Goal: Task Accomplishment & Management: Manage account settings

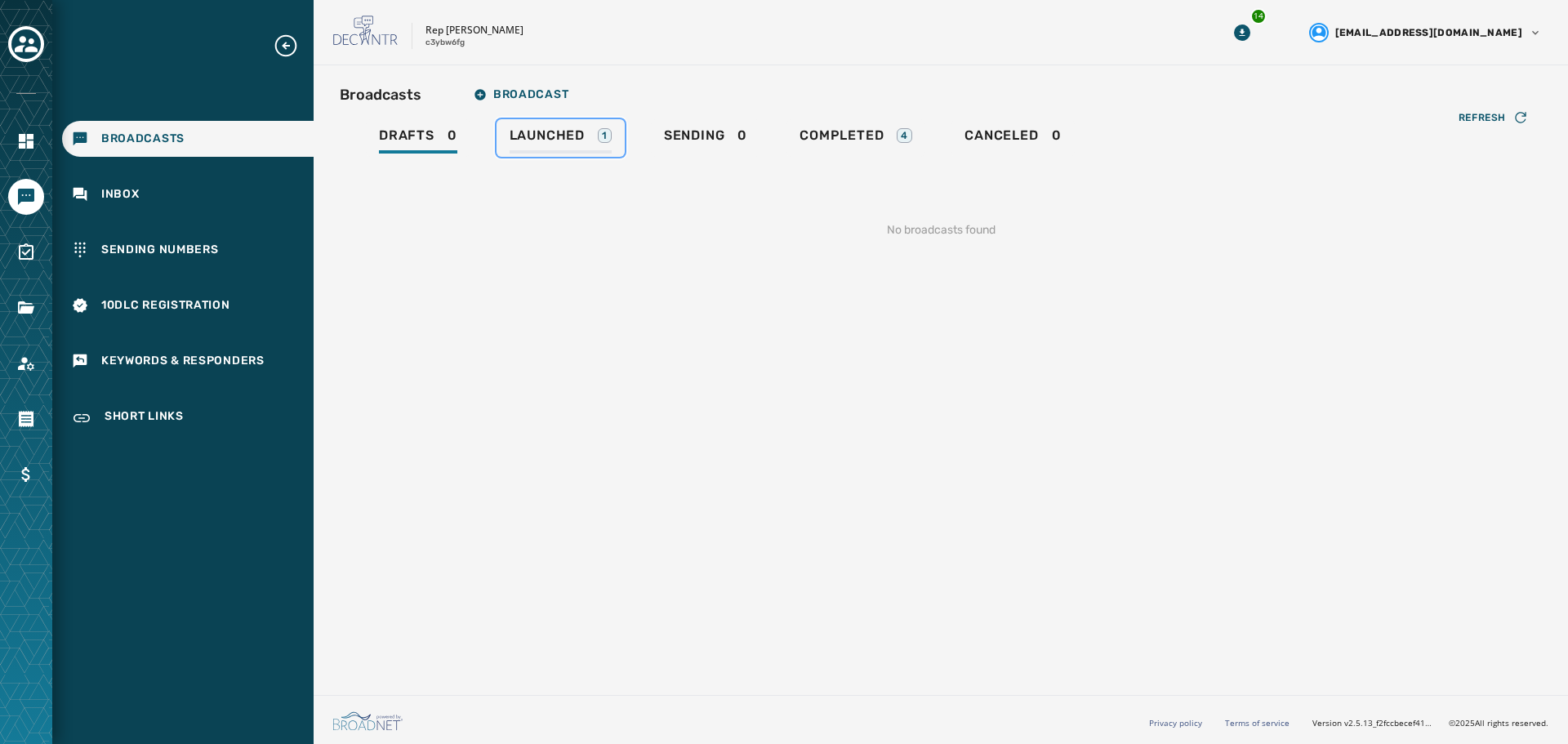
click at [545, 136] on span "Launched" at bounding box center [547, 136] width 75 height 16
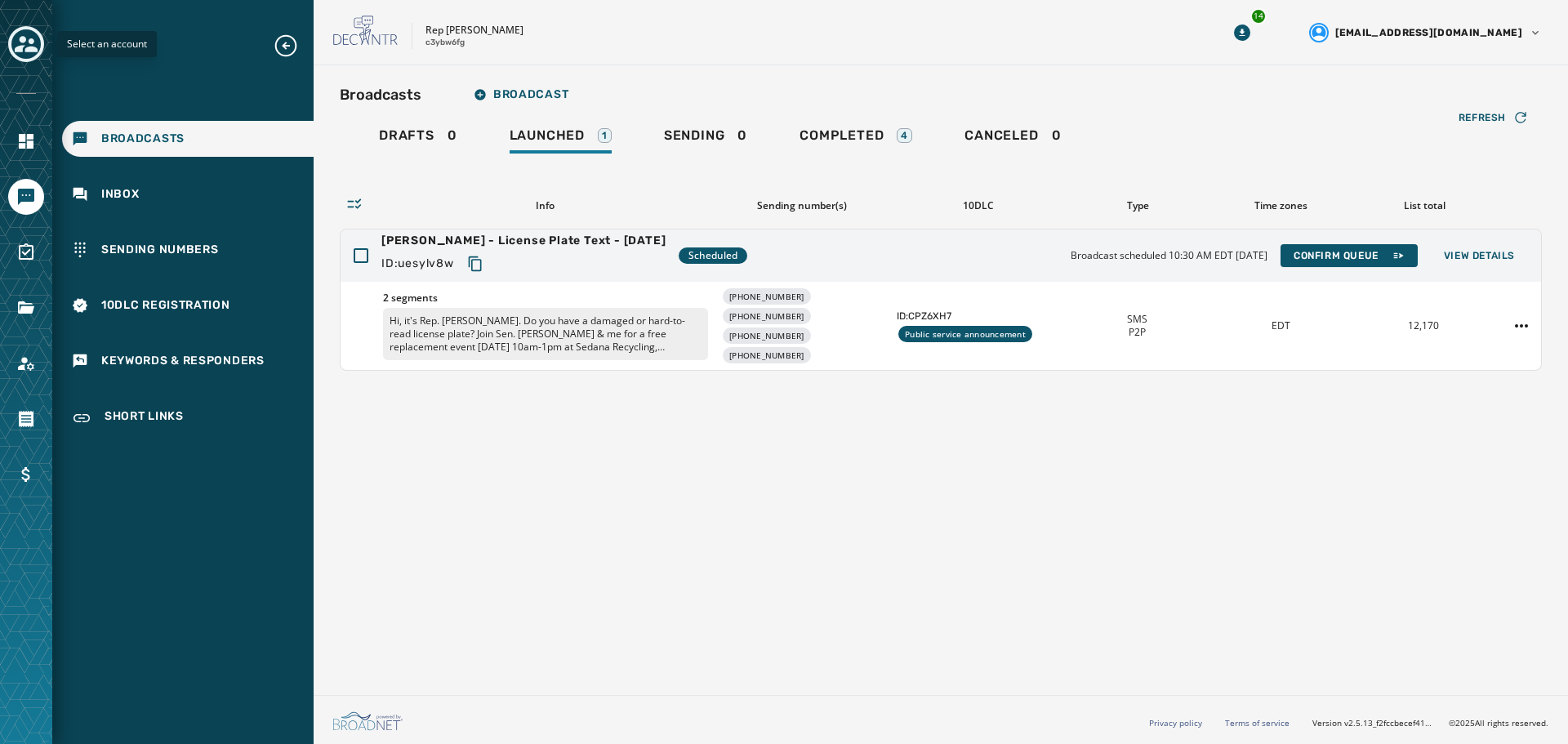
click at [23, 41] on icon "Toggle account select drawer" at bounding box center [25, 44] width 22 height 16
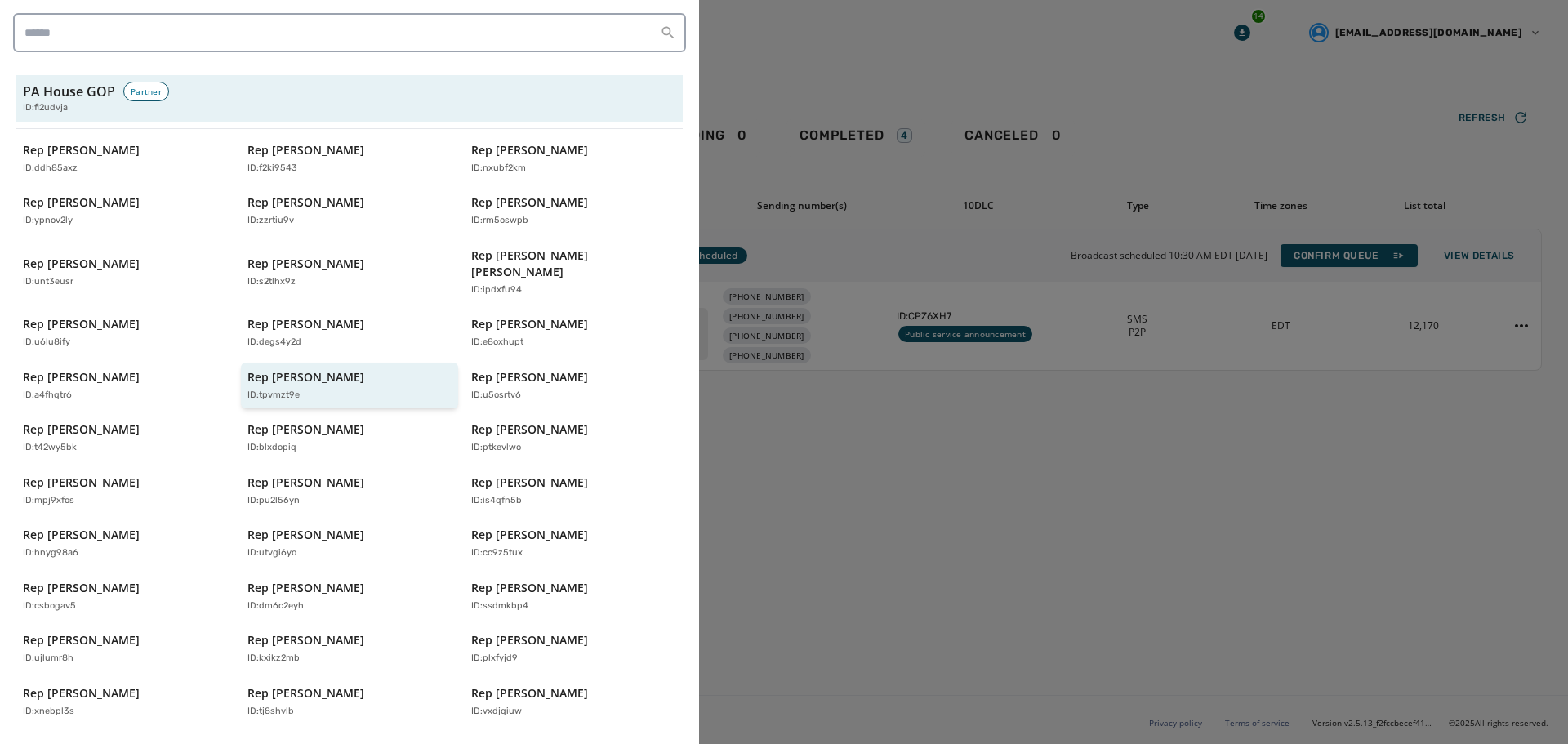
scroll to position [349, 0]
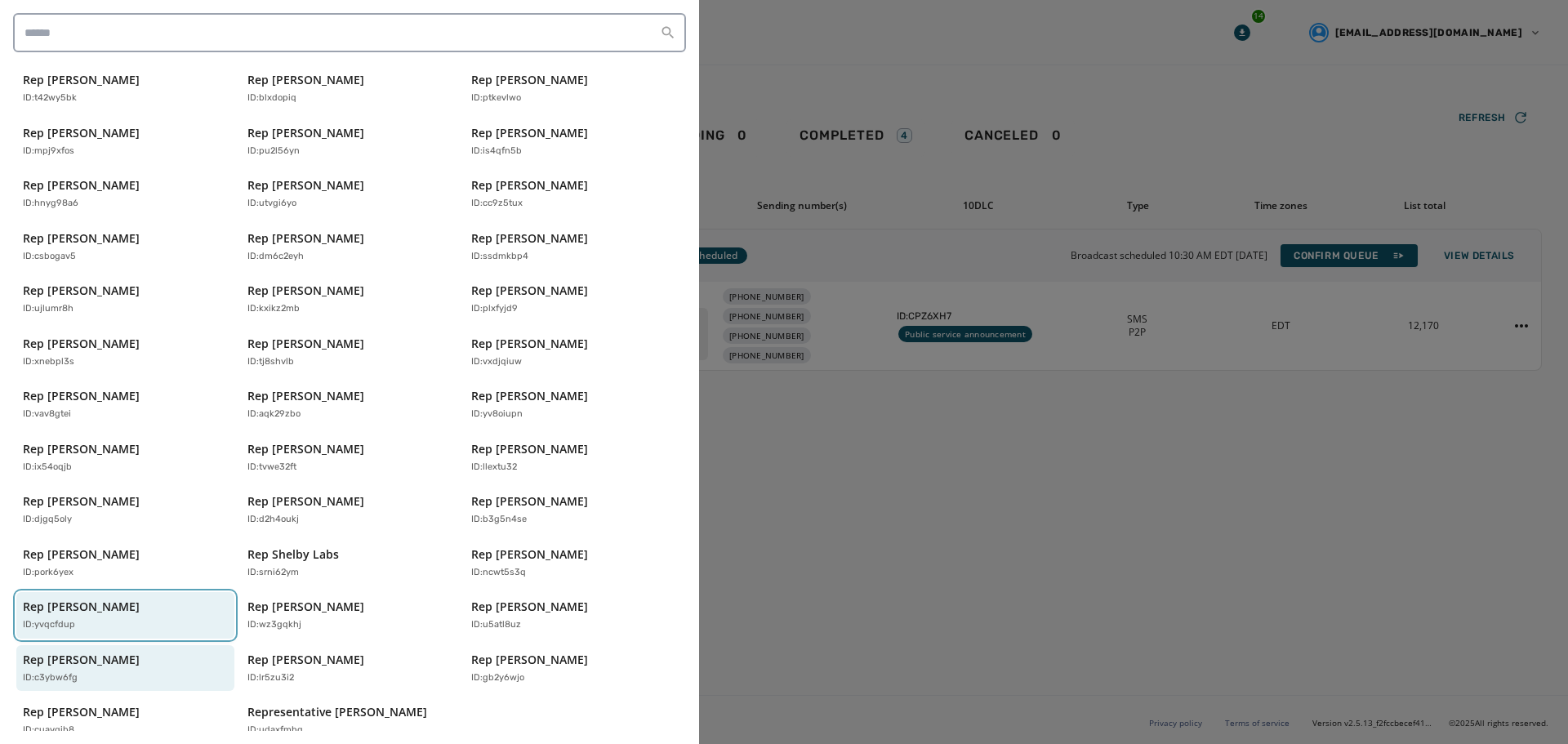
click at [92, 599] on p "Rep [PERSON_NAME]" at bounding box center [81, 607] width 117 height 16
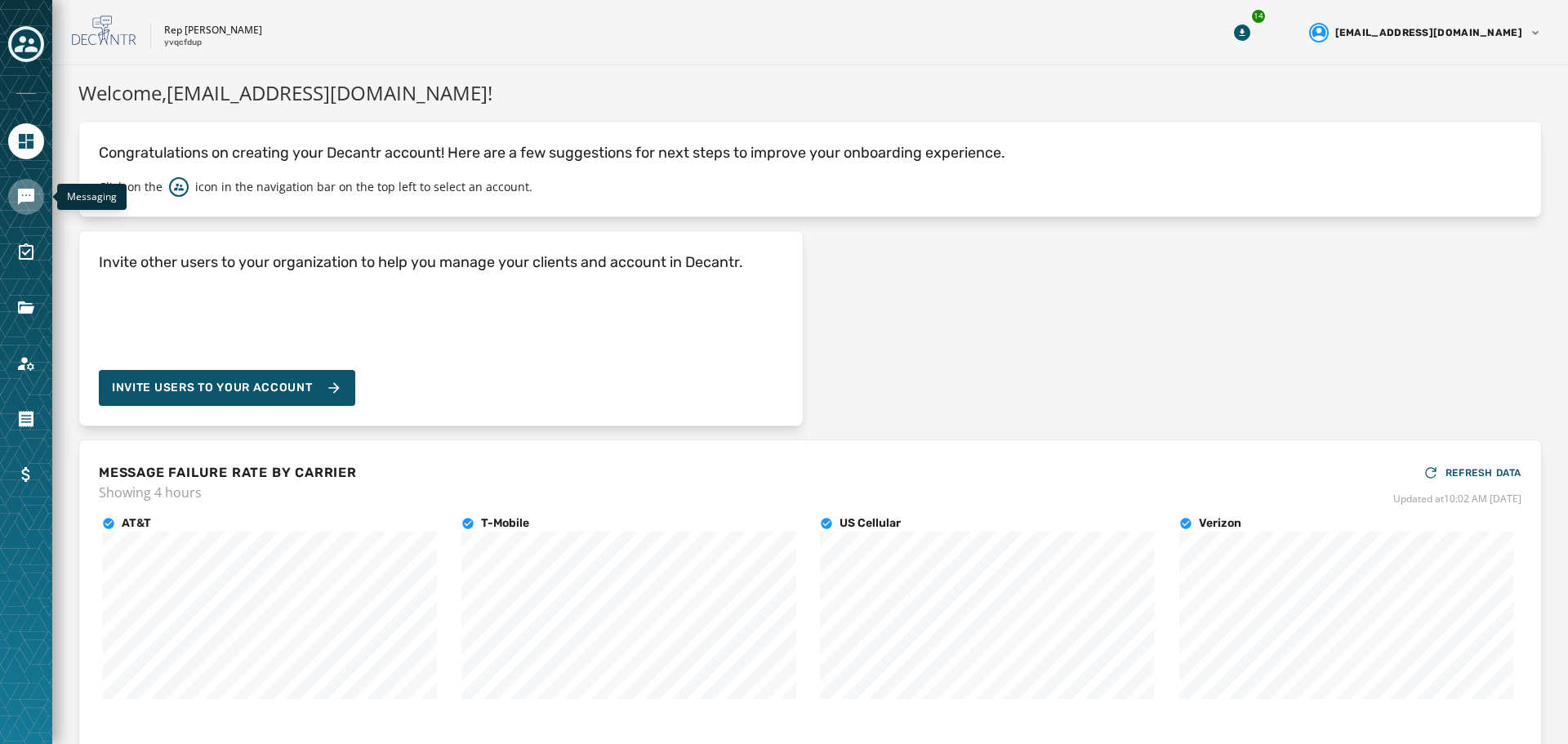
click at [17, 193] on icon "Navigate to Messaging" at bounding box center [26, 197] width 20 height 20
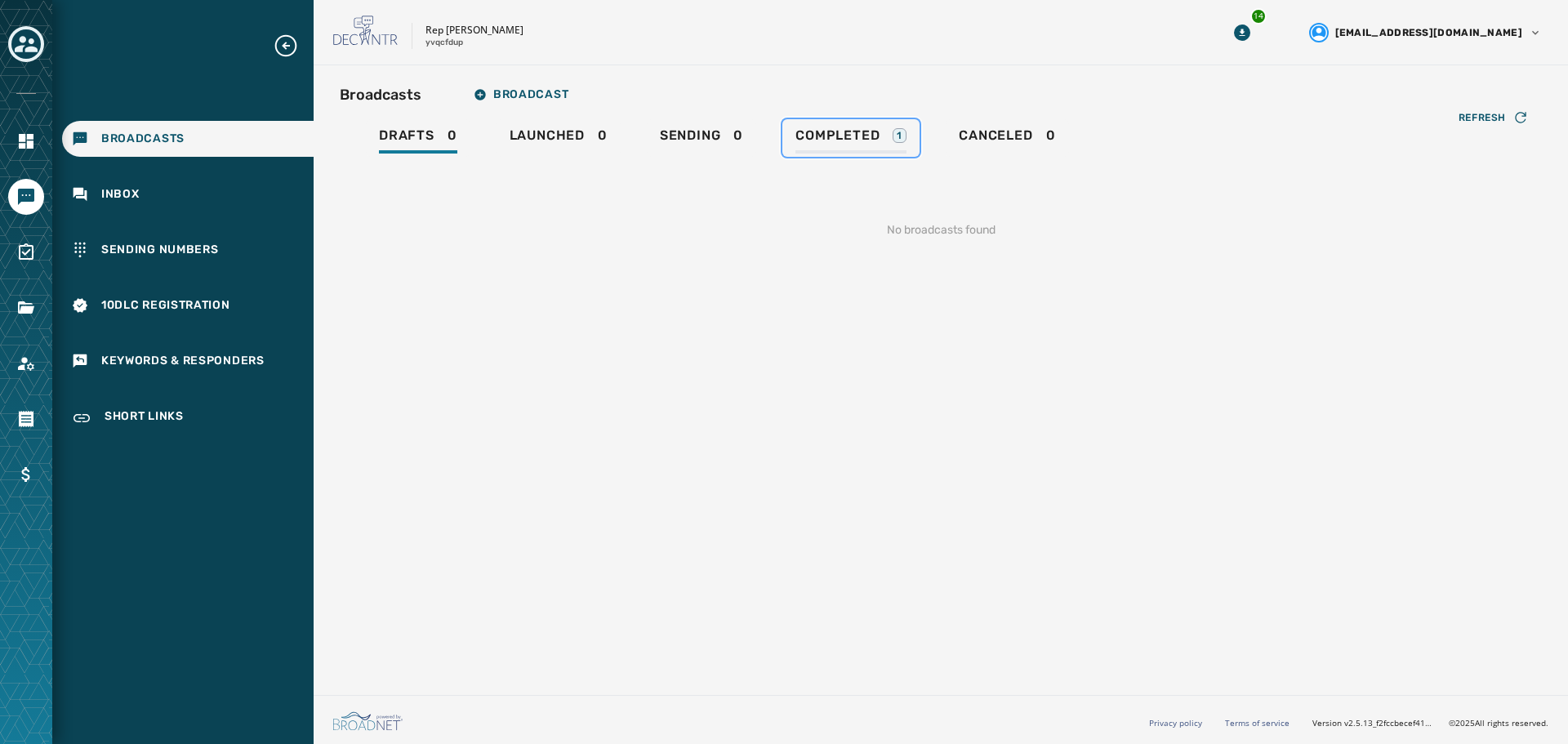
click at [860, 153] on link "Completed 1" at bounding box center [851, 138] width 137 height 38
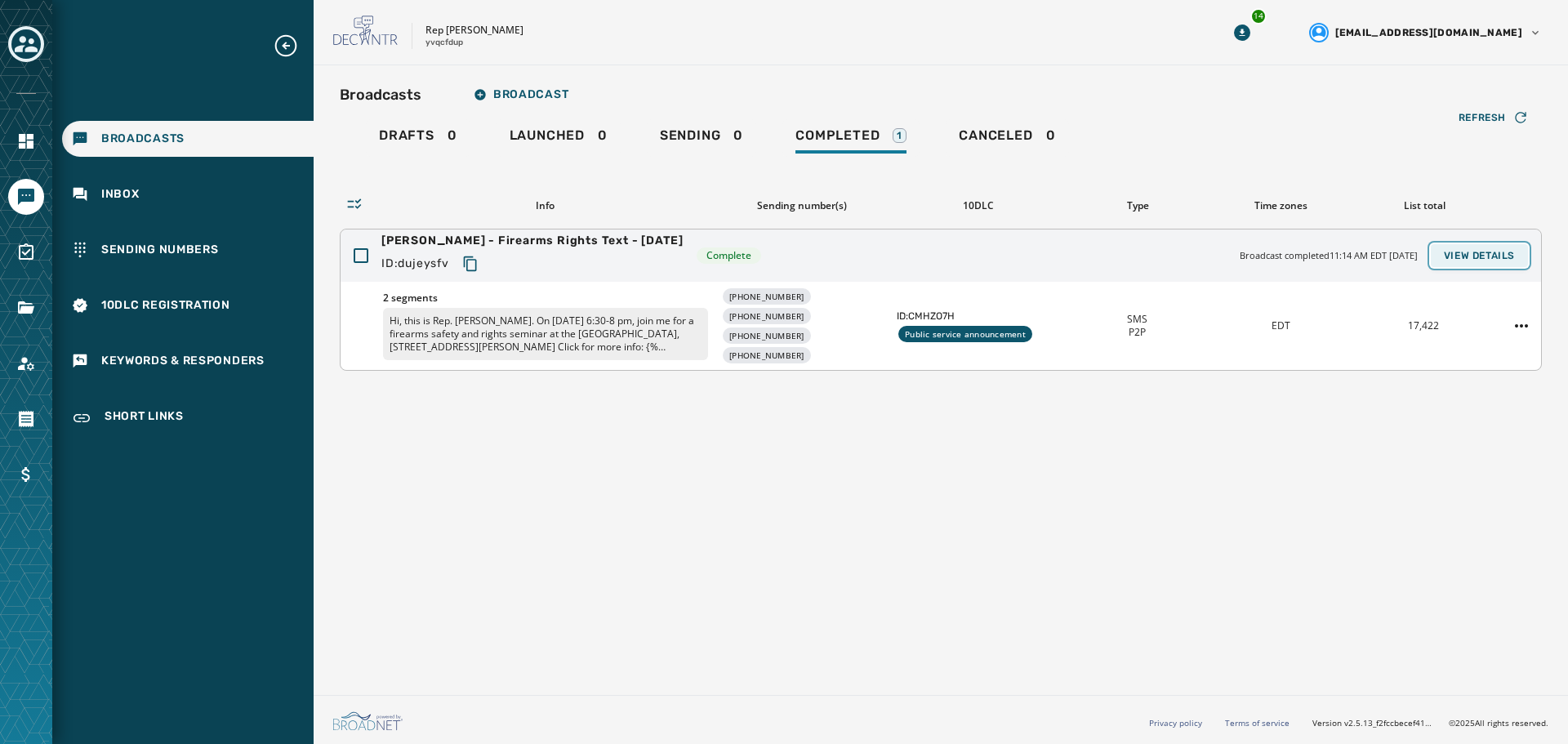
click at [1488, 255] on span "View Details" at bounding box center [1479, 256] width 71 height 13
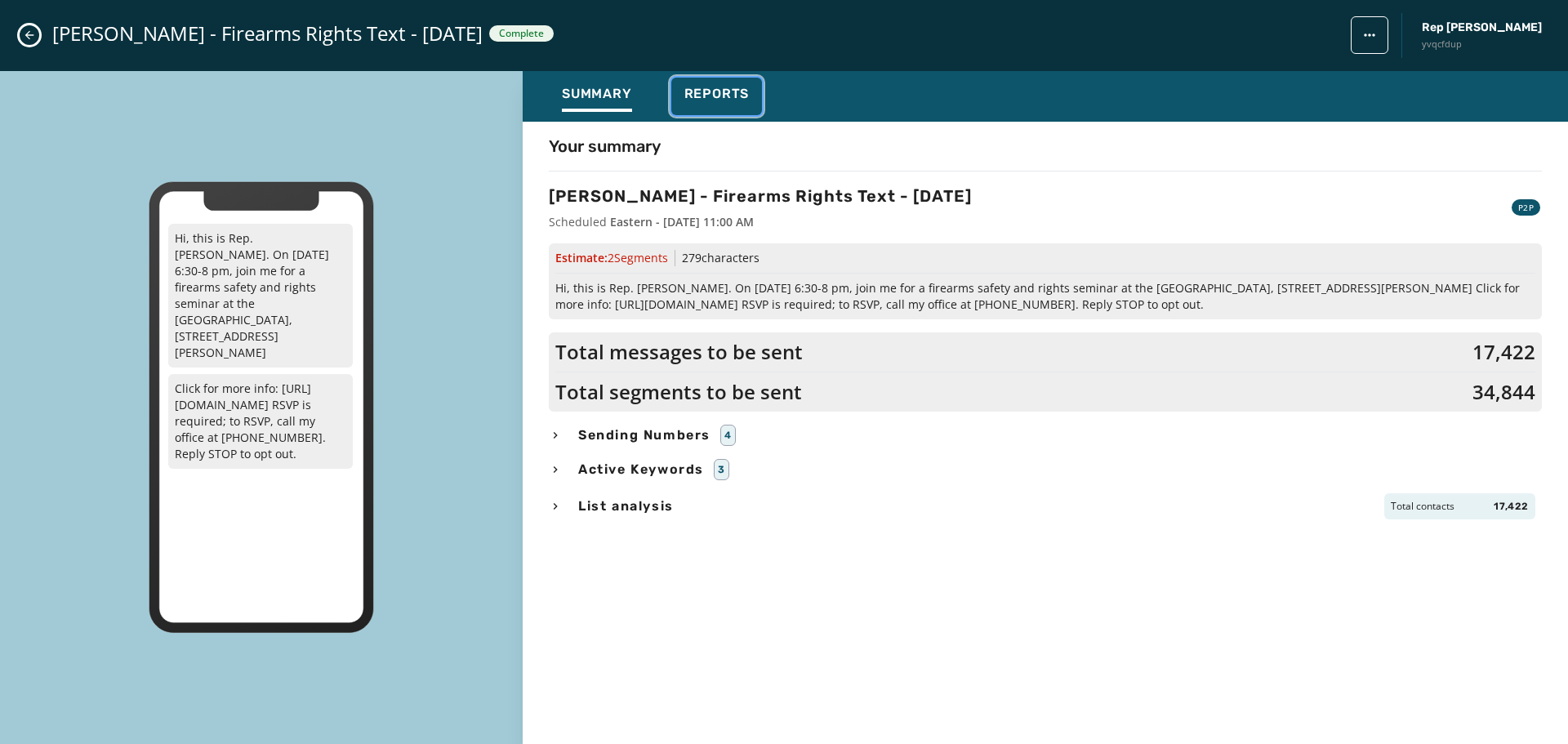
click at [723, 83] on button "Reports" at bounding box center [717, 96] width 92 height 38
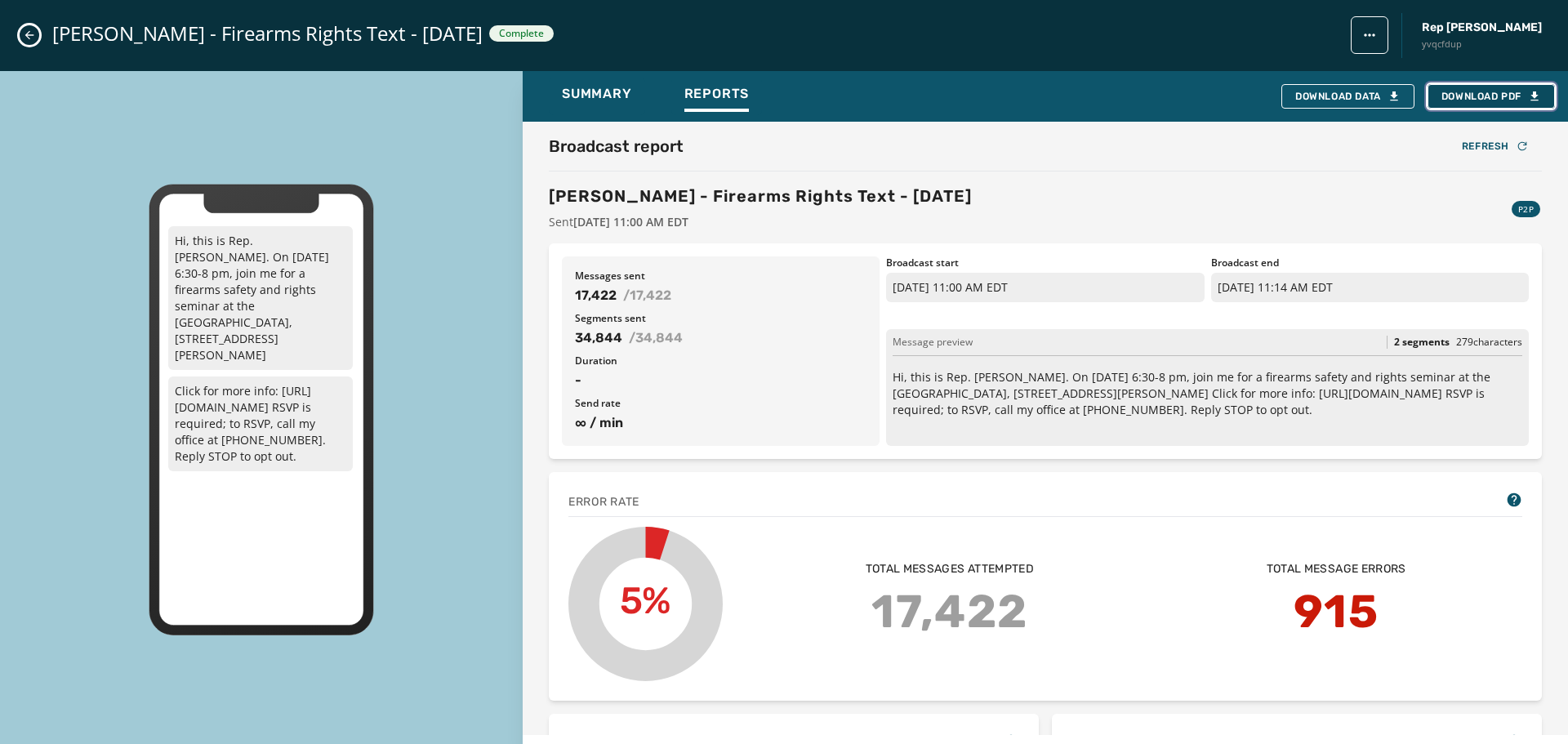
click at [1490, 93] on span "Download PDF" at bounding box center [1491, 96] width 100 height 13
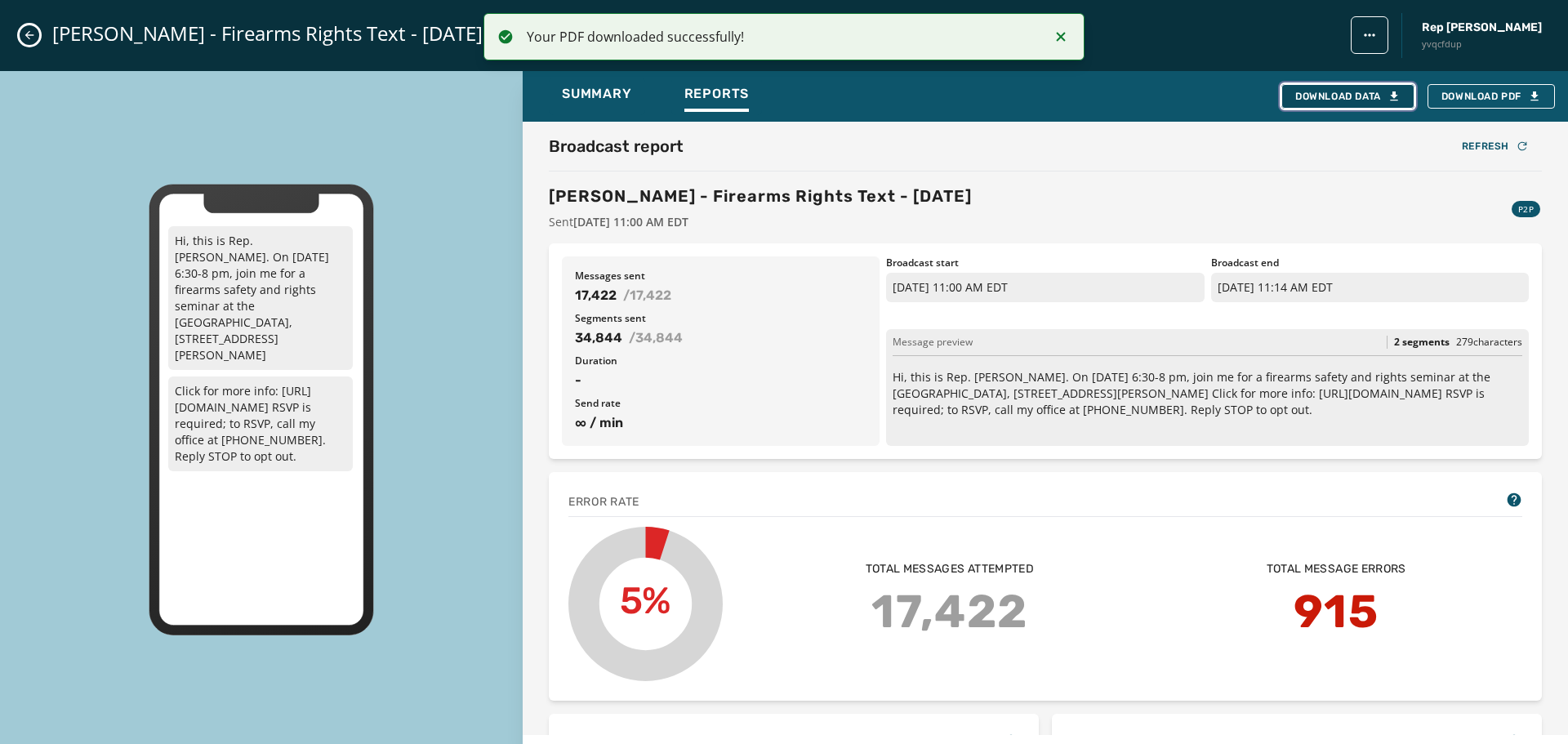
click at [1338, 98] on div "Download Data" at bounding box center [1347, 96] width 105 height 13
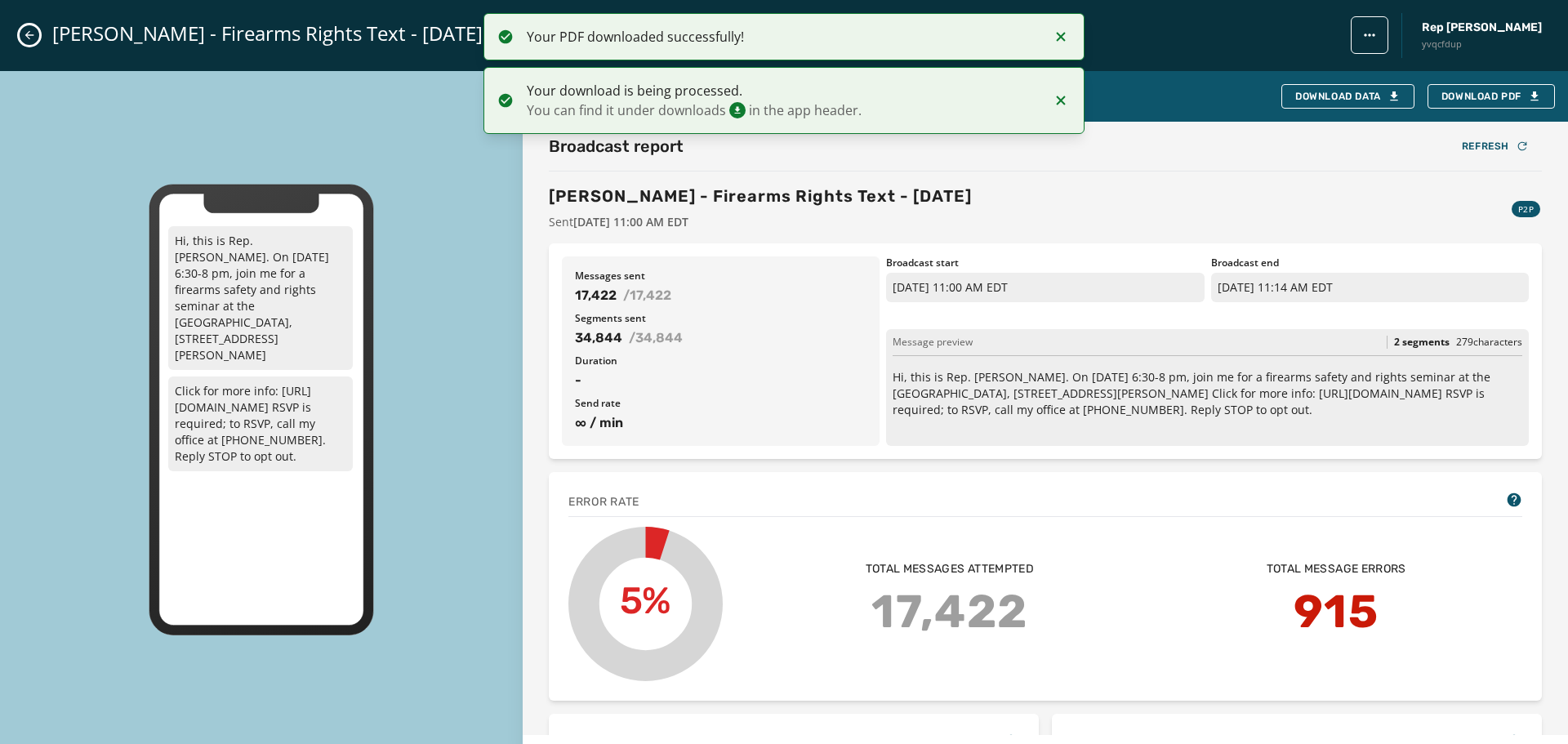
click at [31, 31] on icon "Close admin drawer" at bounding box center [29, 35] width 13 height 13
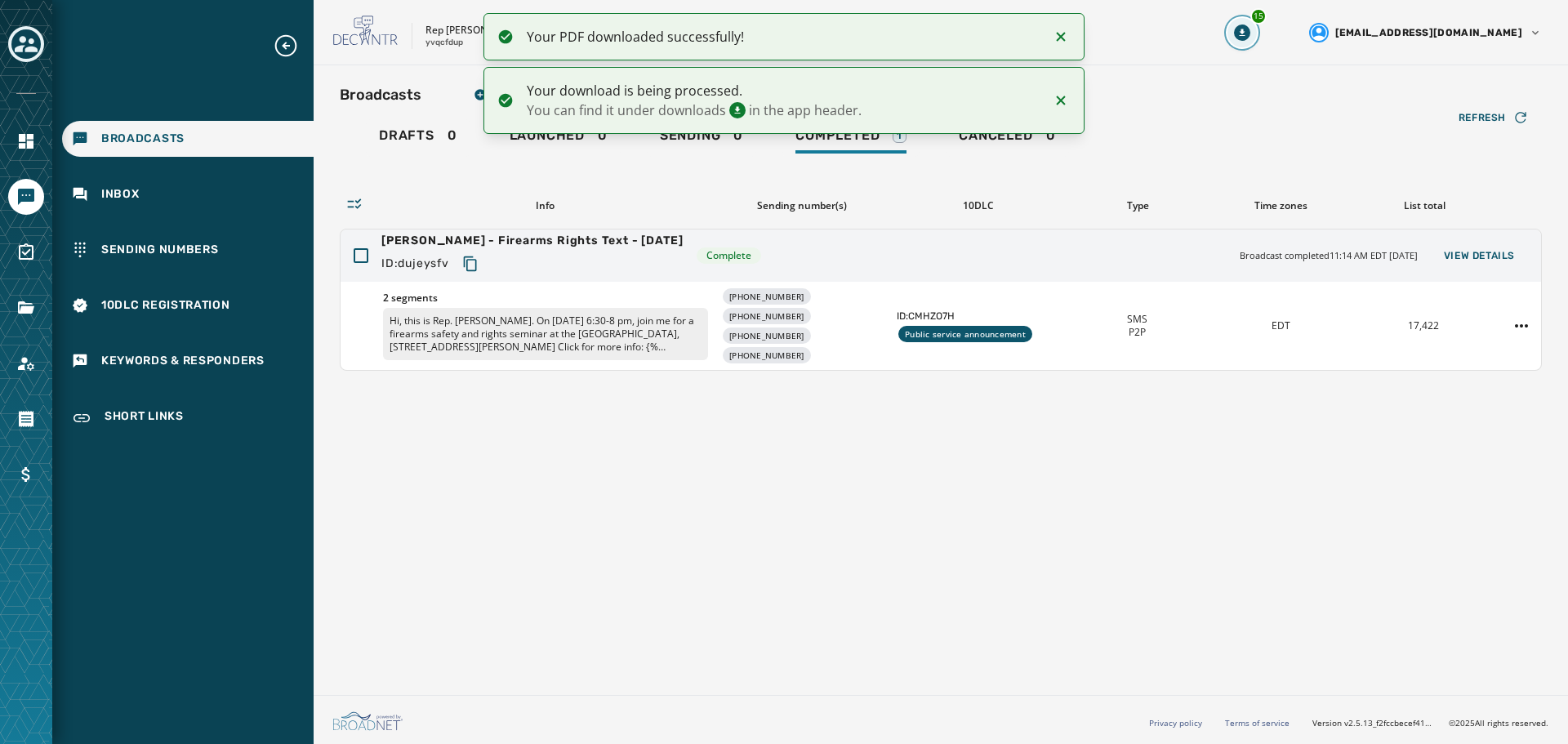
click at [1250, 32] on icon "Download Menu" at bounding box center [1242, 32] width 16 height 16
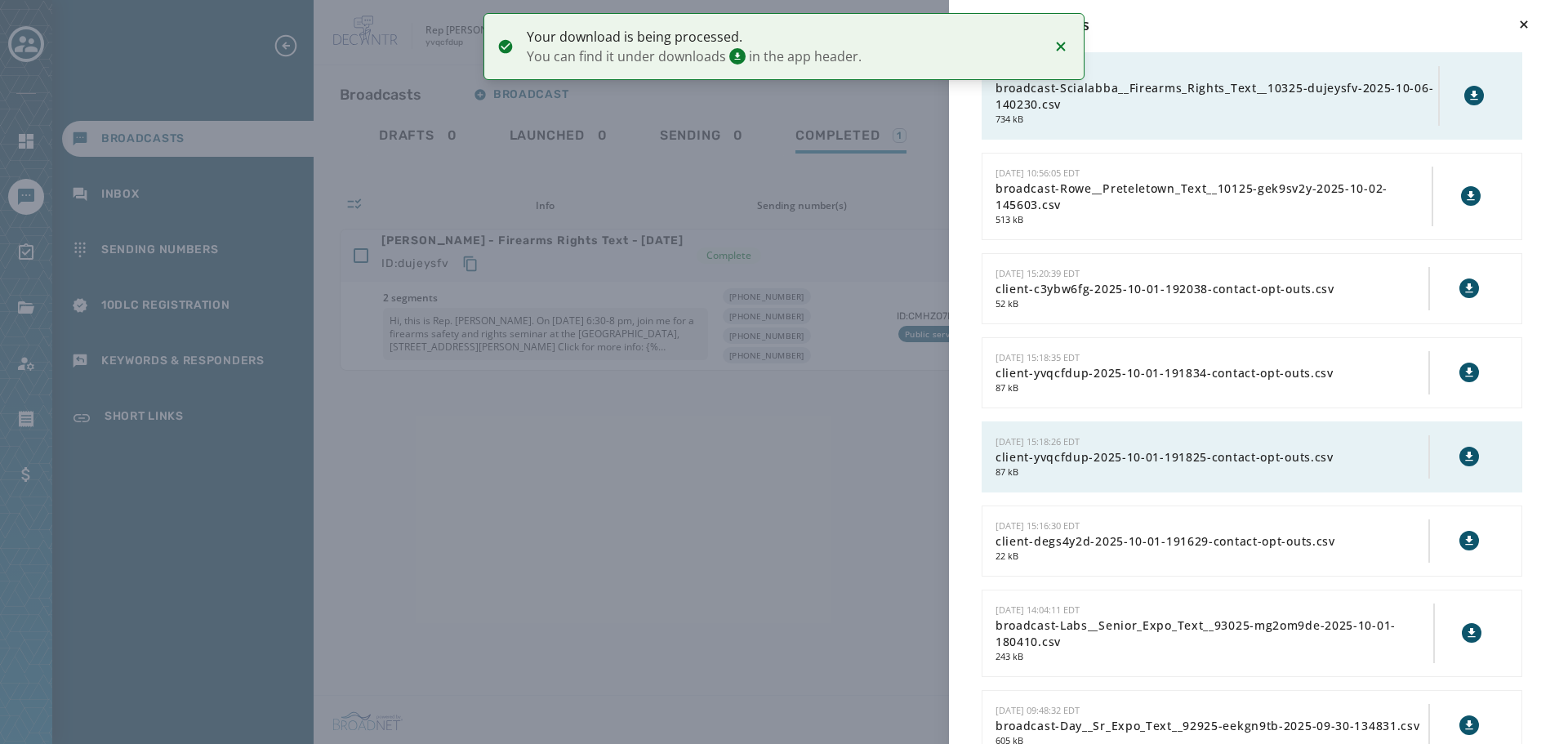
click at [1470, 95] on icon at bounding box center [1474, 95] width 7 height 9
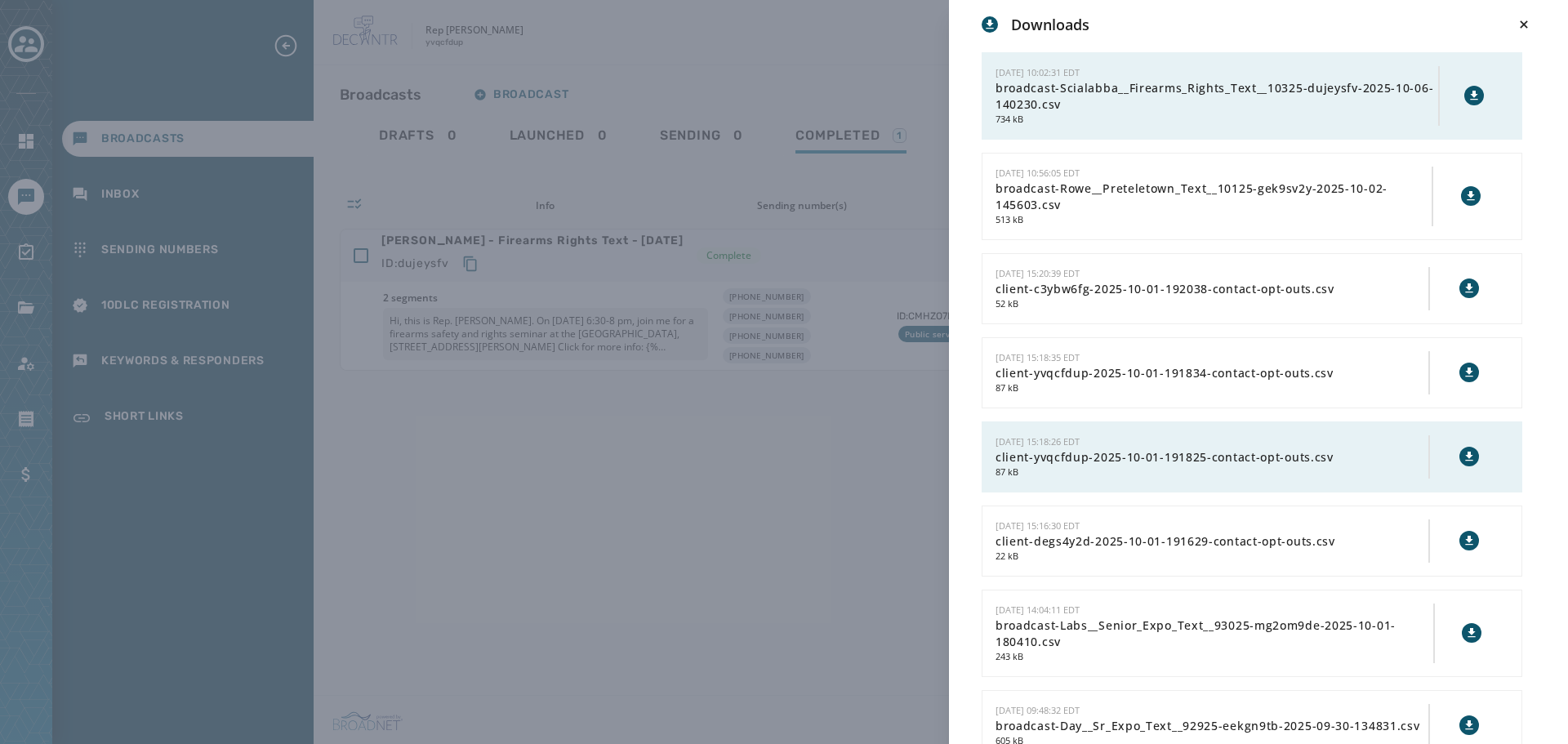
click at [655, 88] on div "Downloads [DATE] 10:02:31 EDT broadcast-Scialabba__Firearms_Rights_Text__10325-…" at bounding box center [784, 372] width 1568 height 744
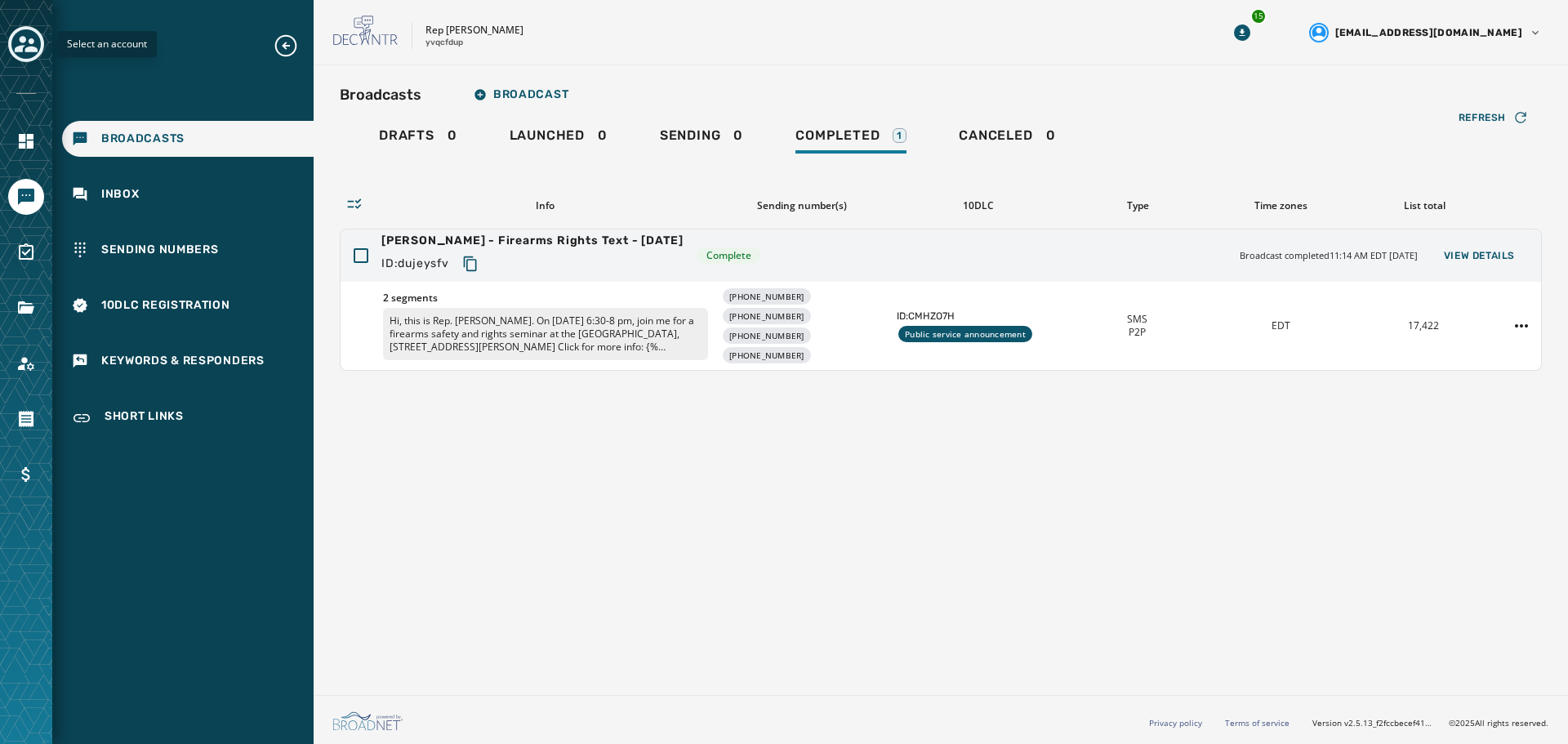
click at [23, 46] on icon "Toggle account select drawer" at bounding box center [25, 44] width 22 height 16
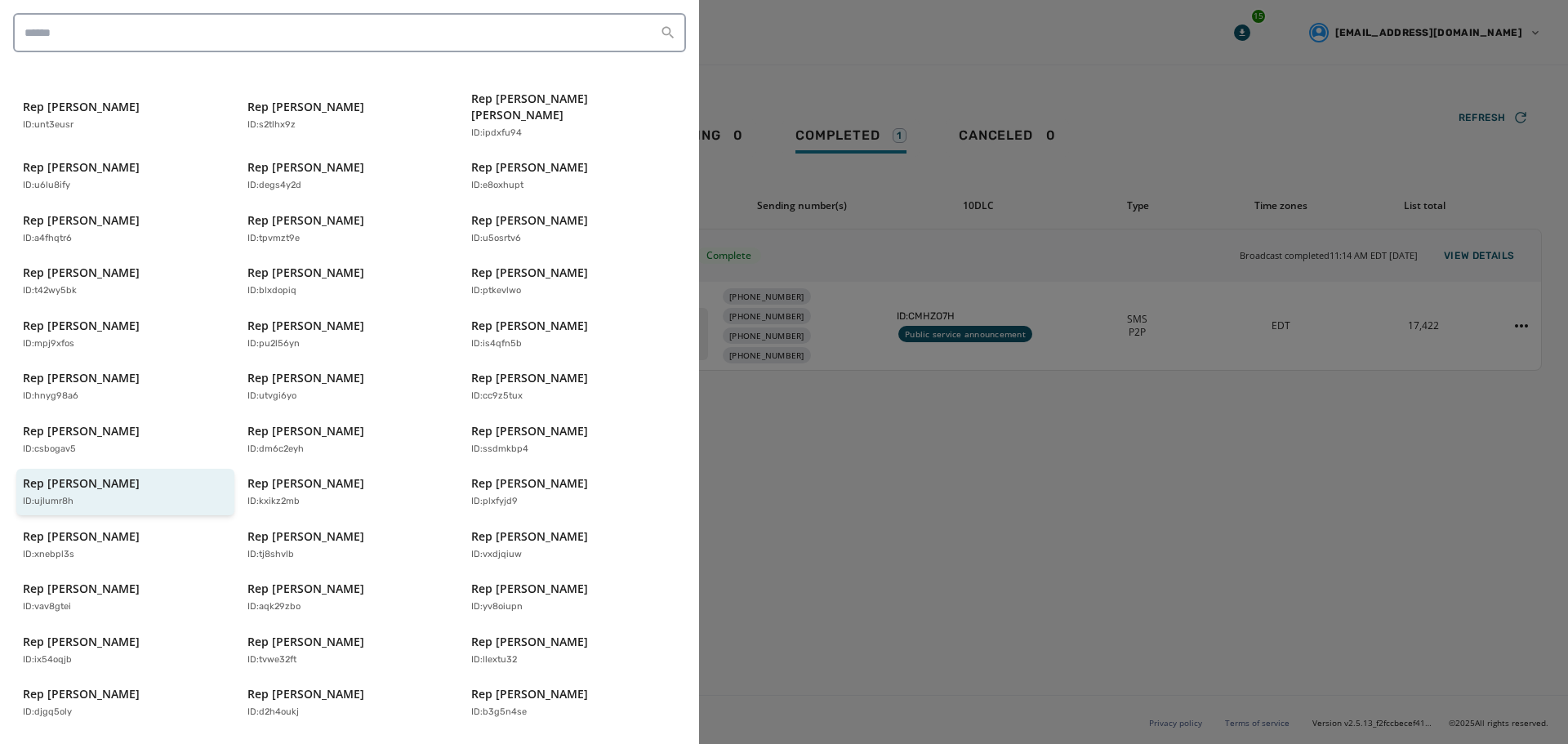
scroll to position [349, 0]
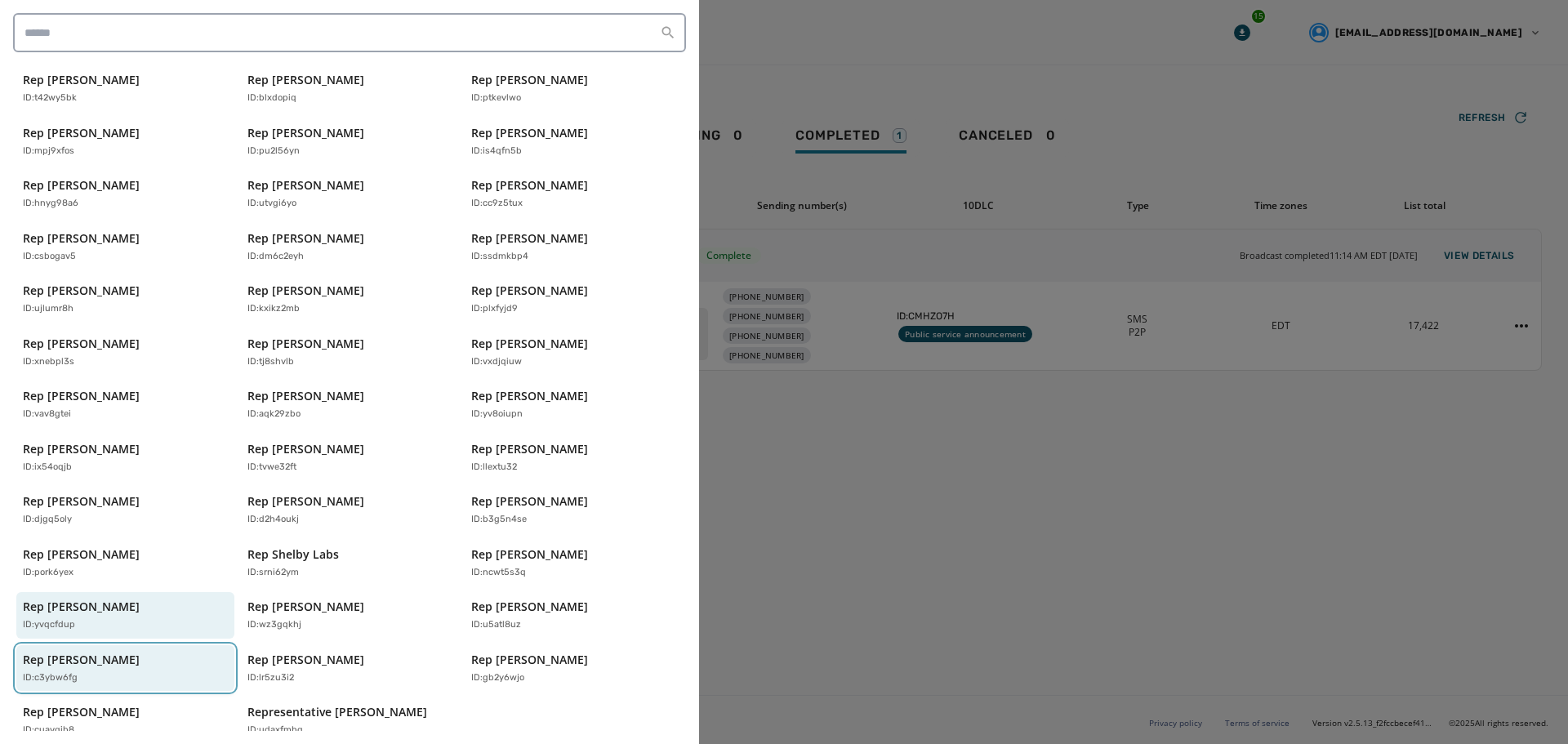
click at [90, 671] on div "ID: c3ybw6fg" at bounding box center [117, 678] width 188 height 13
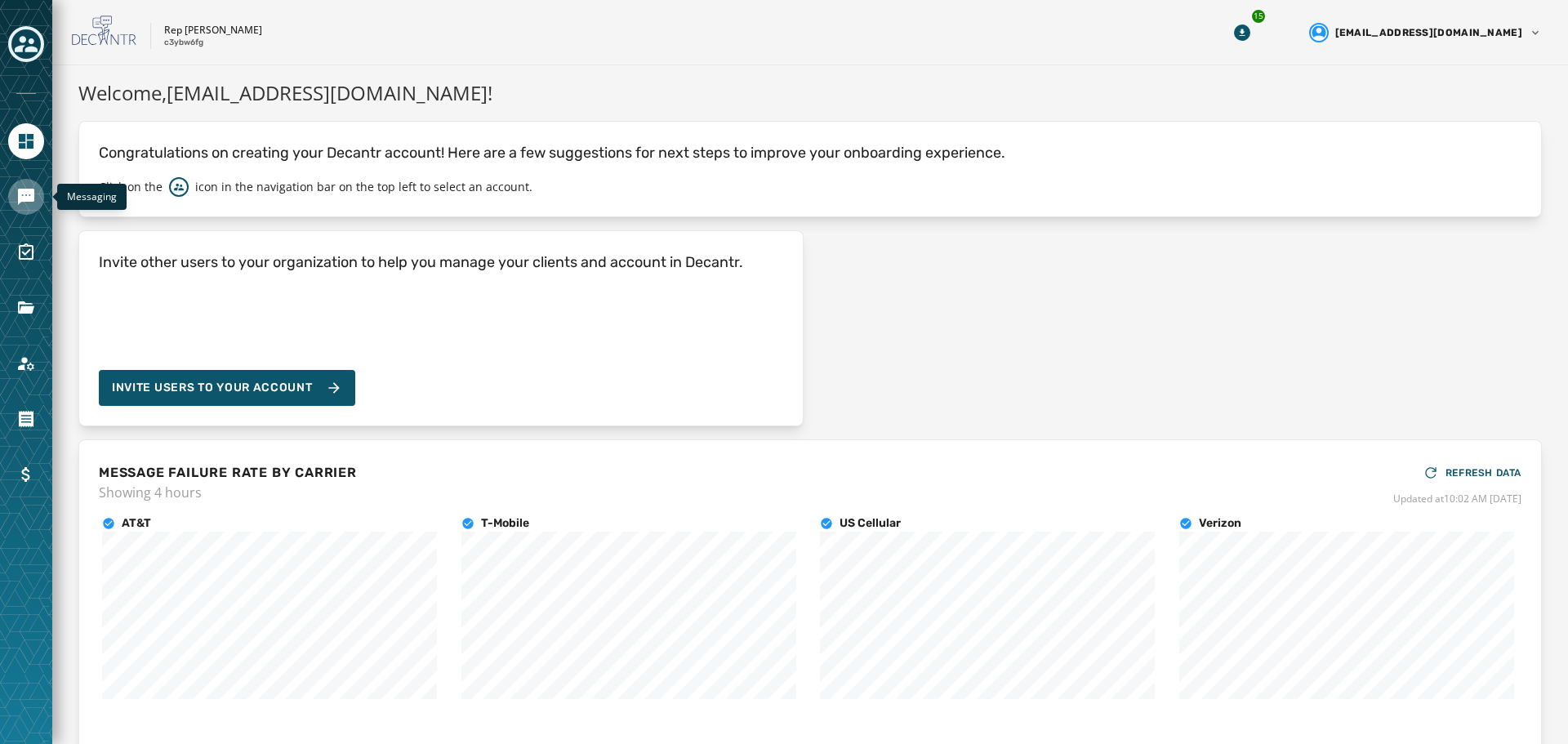
click at [30, 198] on icon "Navigate to Messaging" at bounding box center [26, 197] width 16 height 16
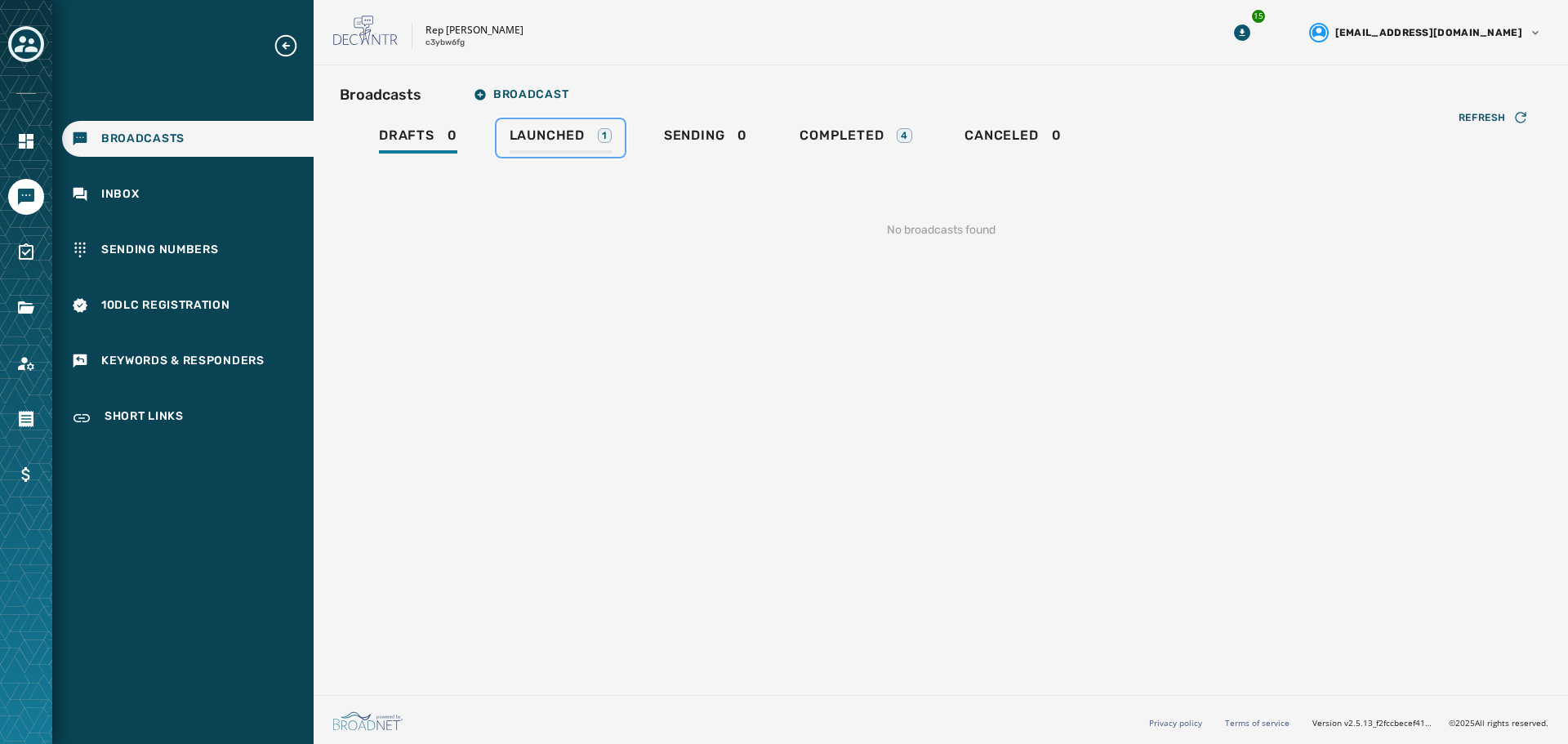
click at [591, 138] on div "Launched 1" at bounding box center [561, 140] width 102 height 26
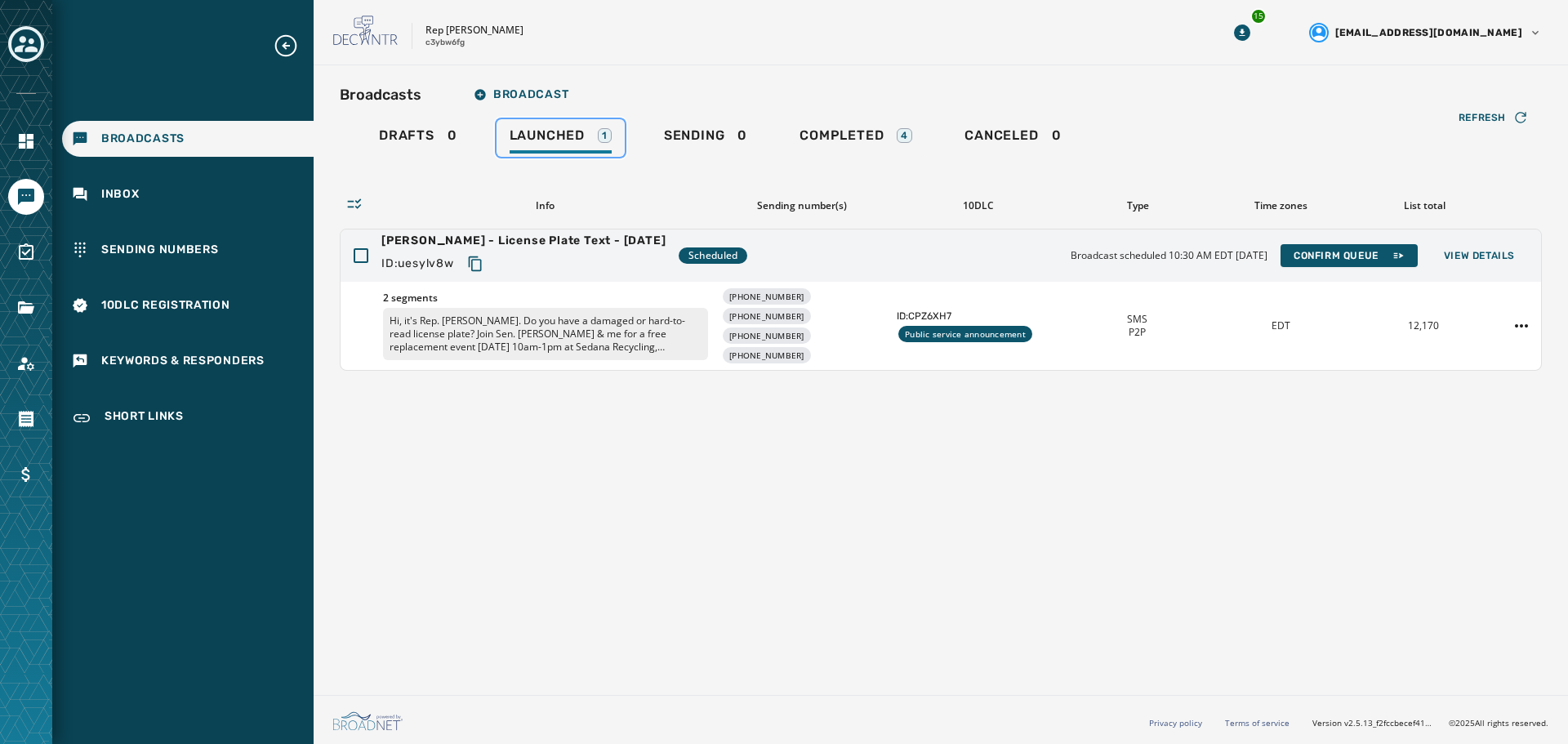
click at [556, 141] on span "Launched" at bounding box center [547, 136] width 75 height 16
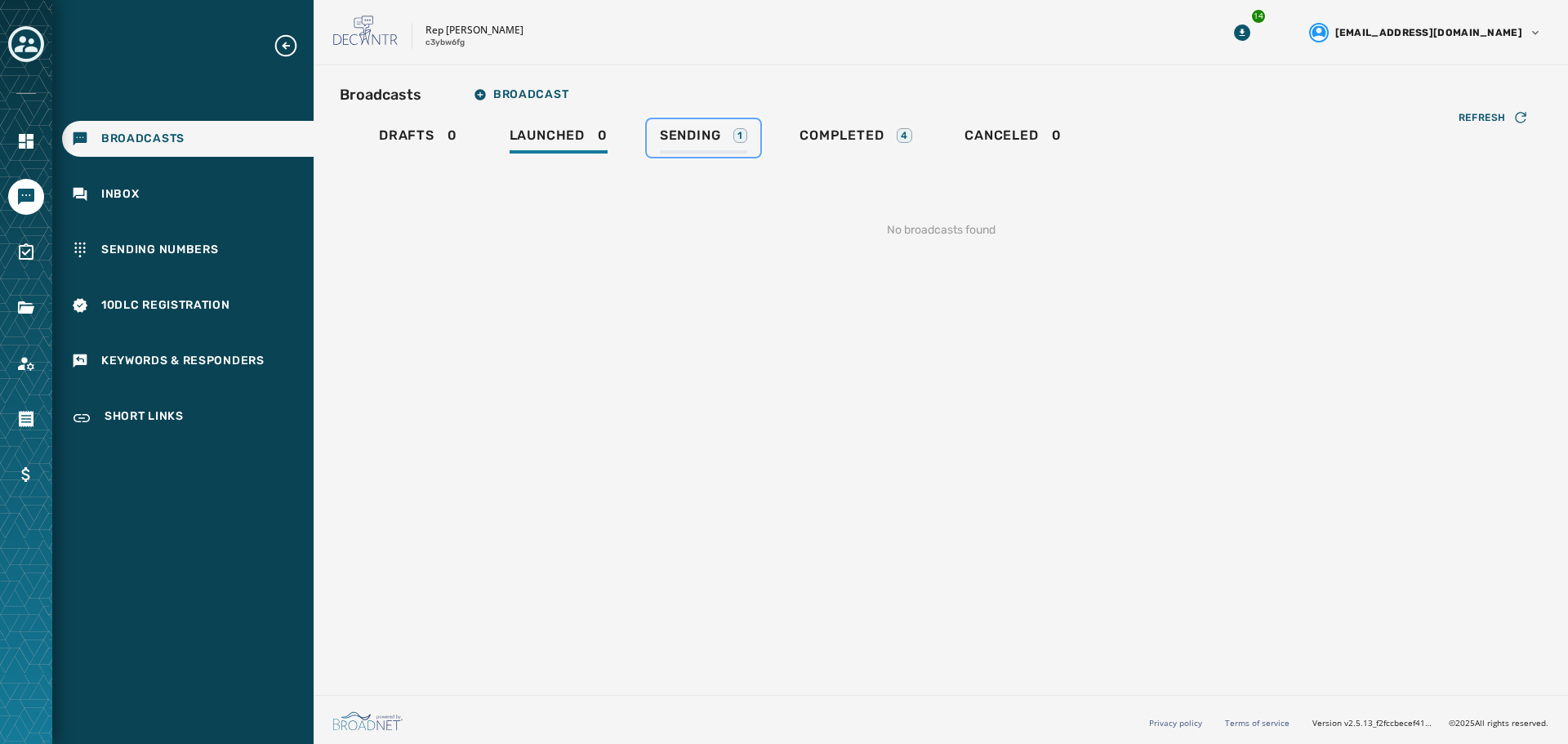
click at [679, 139] on span "Sending" at bounding box center [690, 136] width 61 height 16
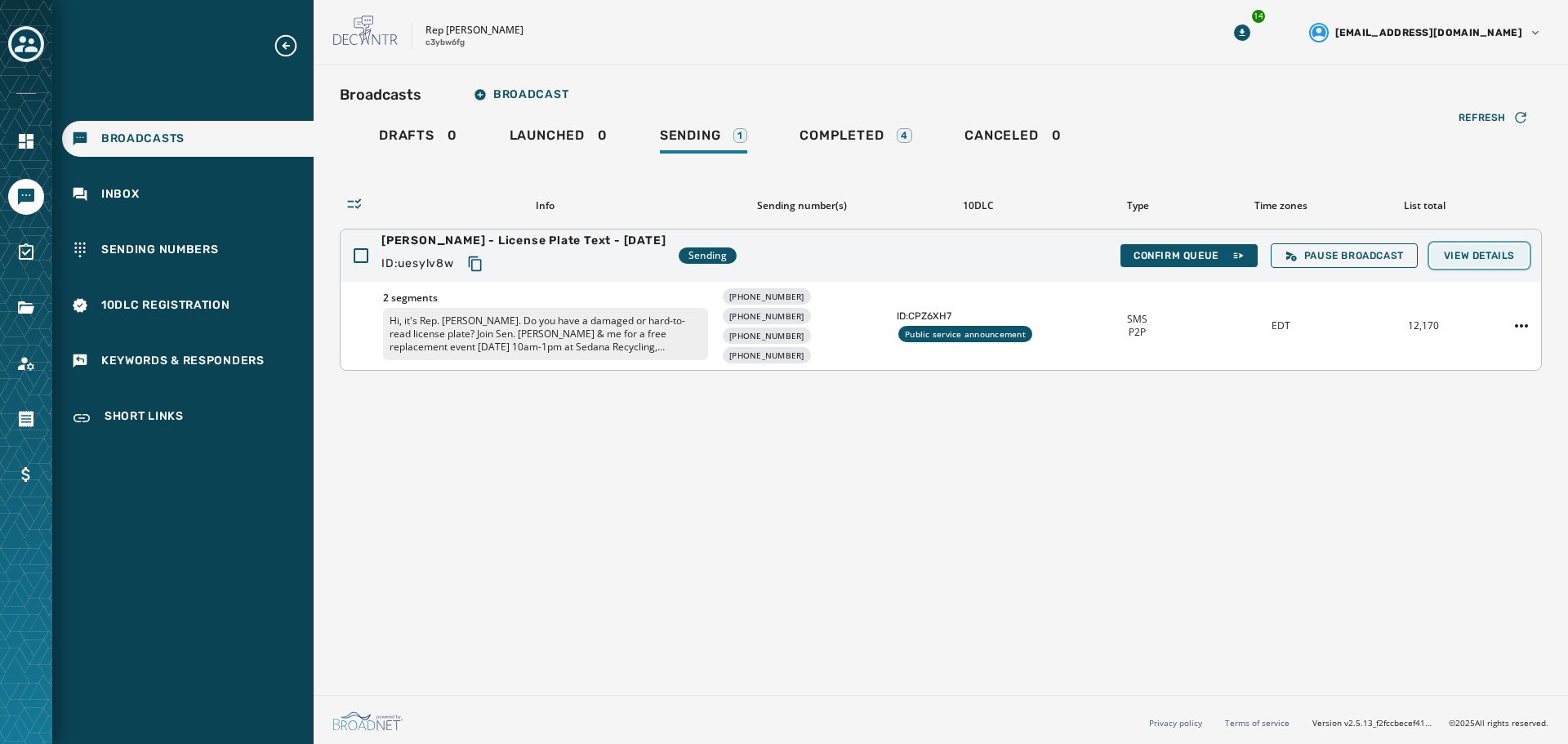
click at [1498, 257] on span "View Details" at bounding box center [1479, 256] width 71 height 13
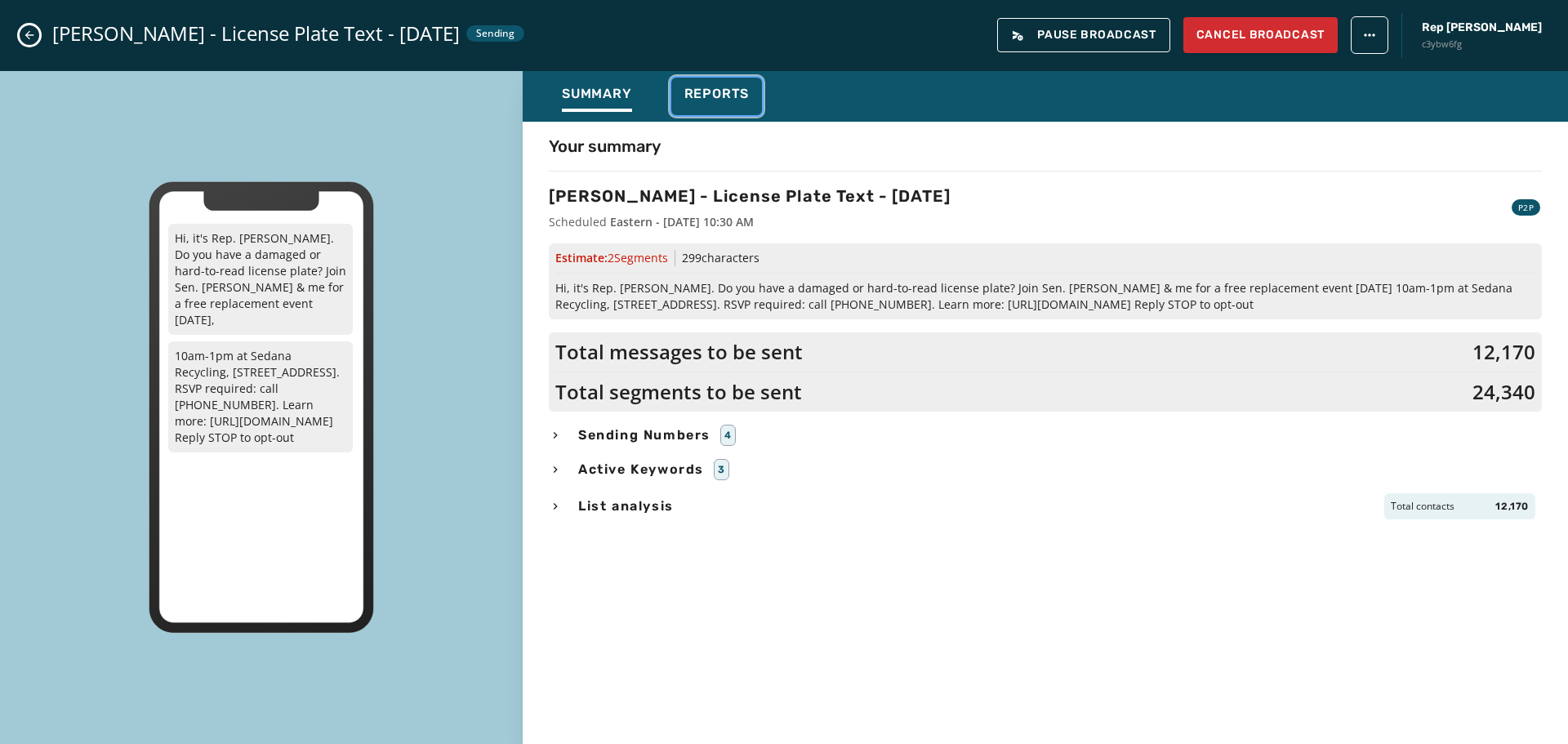
click at [726, 82] on button "Reports" at bounding box center [717, 96] width 92 height 38
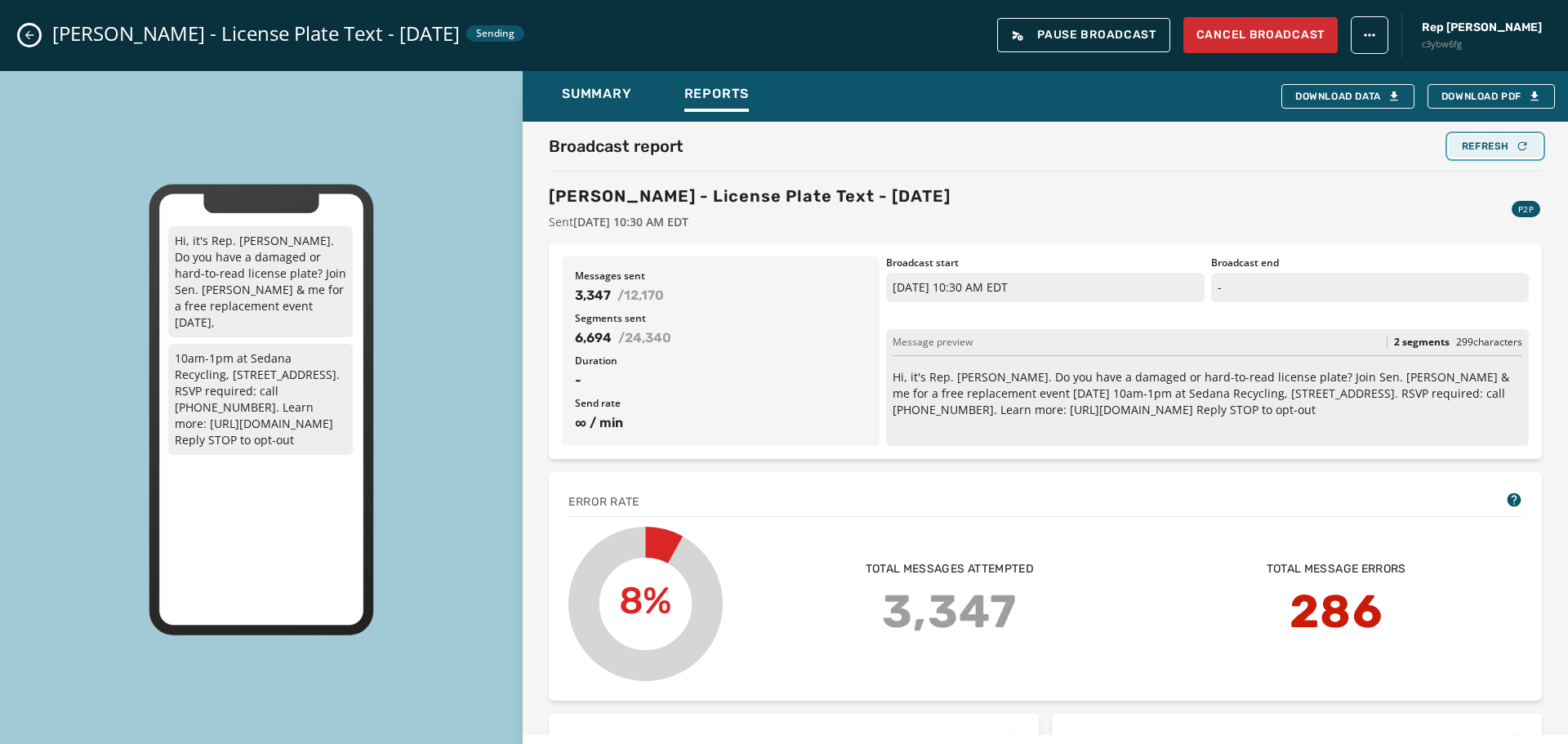
click at [1472, 149] on div "Refresh" at bounding box center [1495, 146] width 67 height 13
click at [1518, 138] on button "Refresh" at bounding box center [1495, 145] width 93 height 22
click at [1496, 147] on div "Refresh" at bounding box center [1495, 146] width 67 height 13
click at [1488, 142] on div "Refresh" at bounding box center [1495, 146] width 67 height 13
click at [1488, 153] on button "Refresh" at bounding box center [1495, 145] width 93 height 22
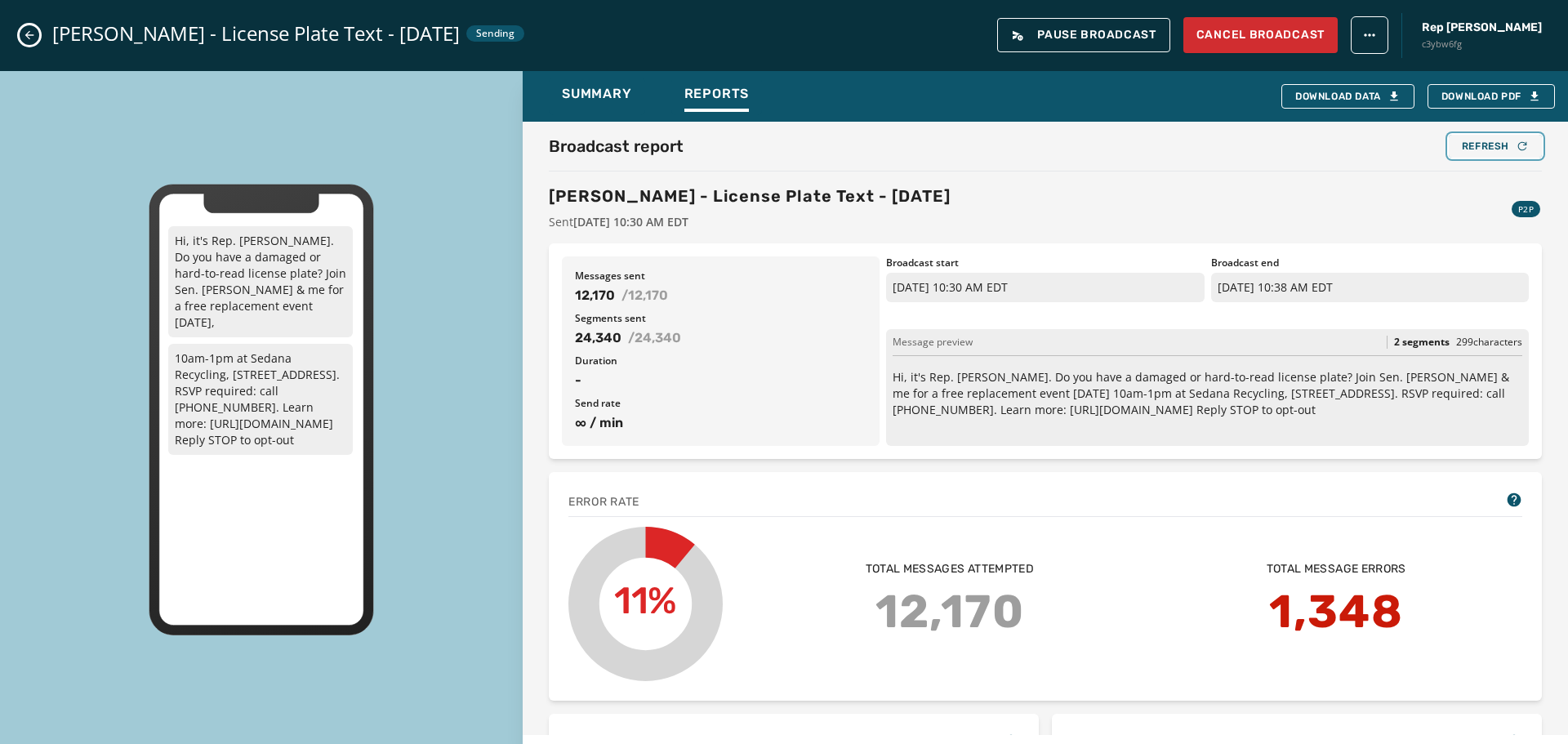
click at [1476, 140] on div "Refresh" at bounding box center [1495, 146] width 67 height 13
click at [1484, 140] on div "Refresh" at bounding box center [1495, 146] width 67 height 13
click at [1462, 151] on div "Refresh" at bounding box center [1495, 146] width 67 height 13
click at [997, 163] on div "Broadcast report Refresh [PERSON_NAME] - License Plate Text - [DATE] Sent [DATE…" at bounding box center [1046, 182] width 994 height 95
click at [27, 35] on icon "Close admin drawer" at bounding box center [30, 36] width 9 height 9
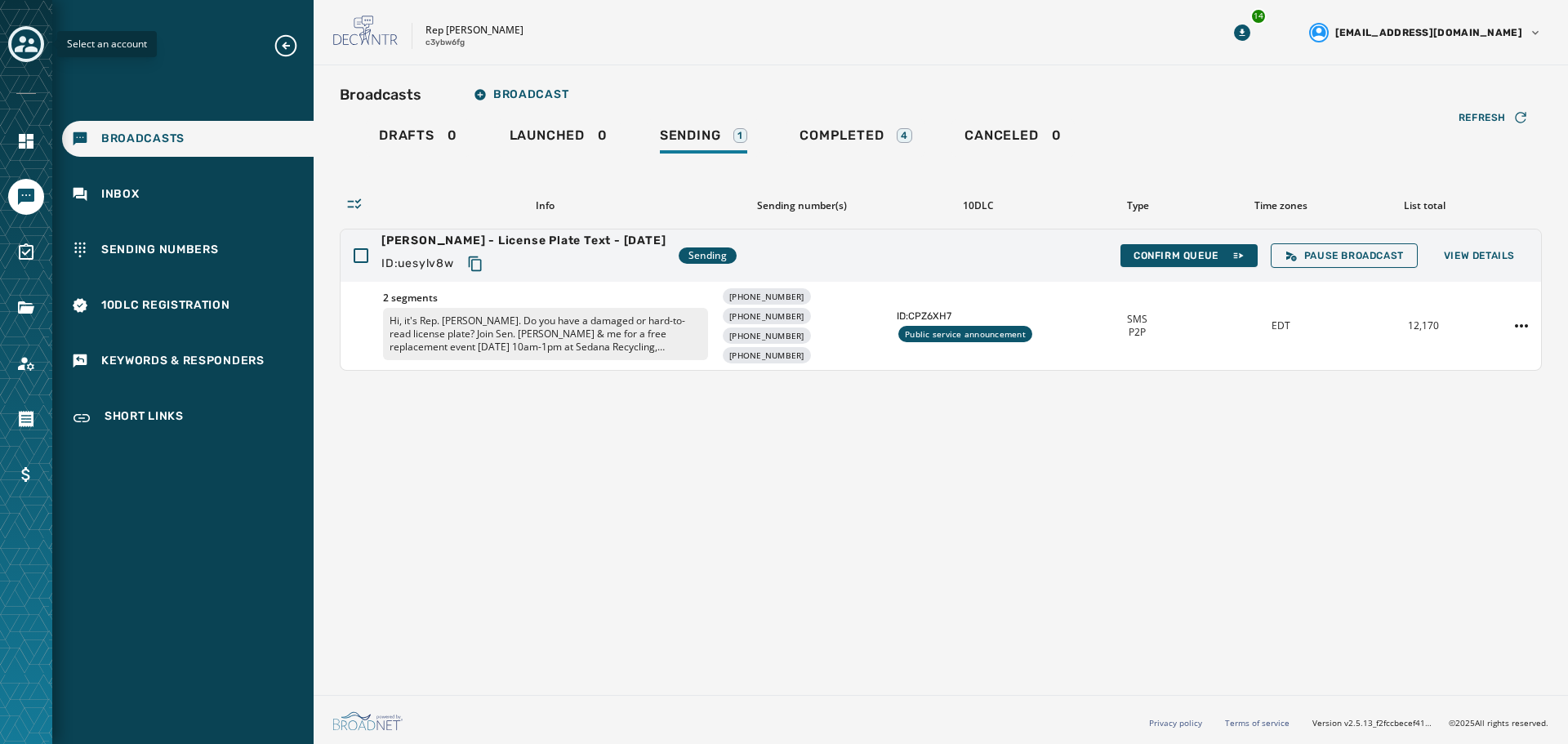
click at [28, 52] on icon "Toggle account select drawer" at bounding box center [25, 43] width 22 height 22
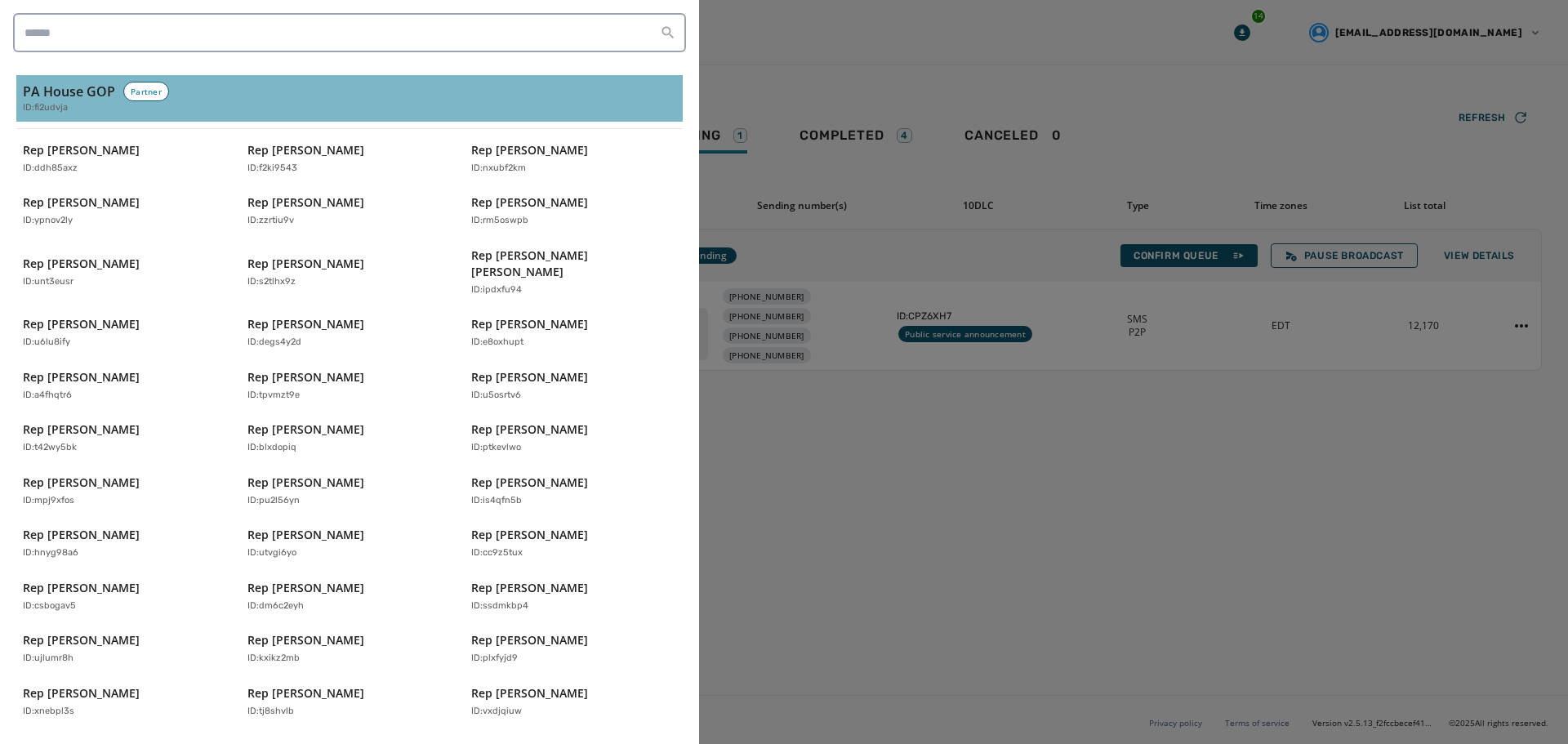
click at [87, 105] on div "PA House GOP Partner ID: fi2udvja" at bounding box center [349, 98] width 653 height 33
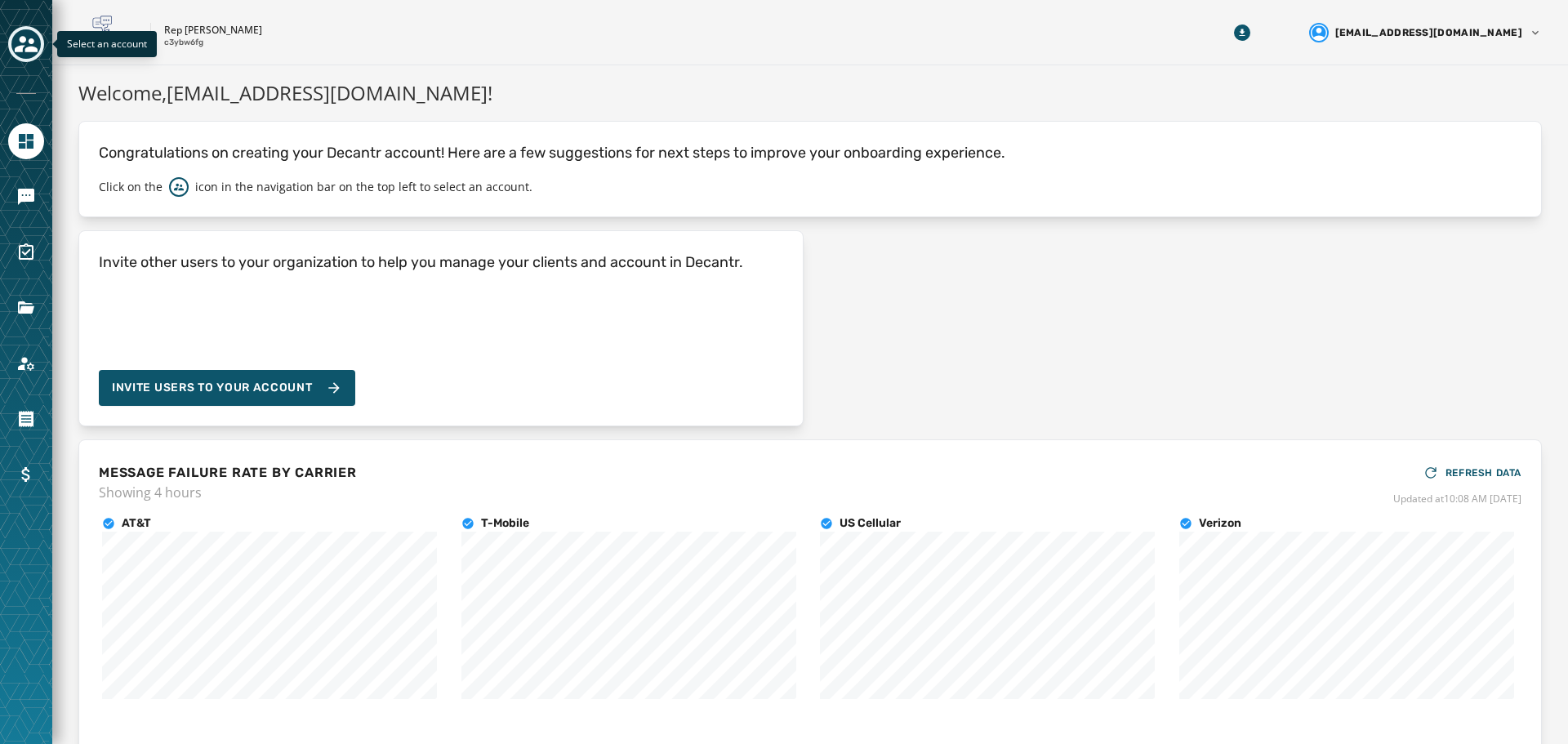
click at [11, 39] on button "Toggle account select drawer" at bounding box center [26, 44] width 36 height 36
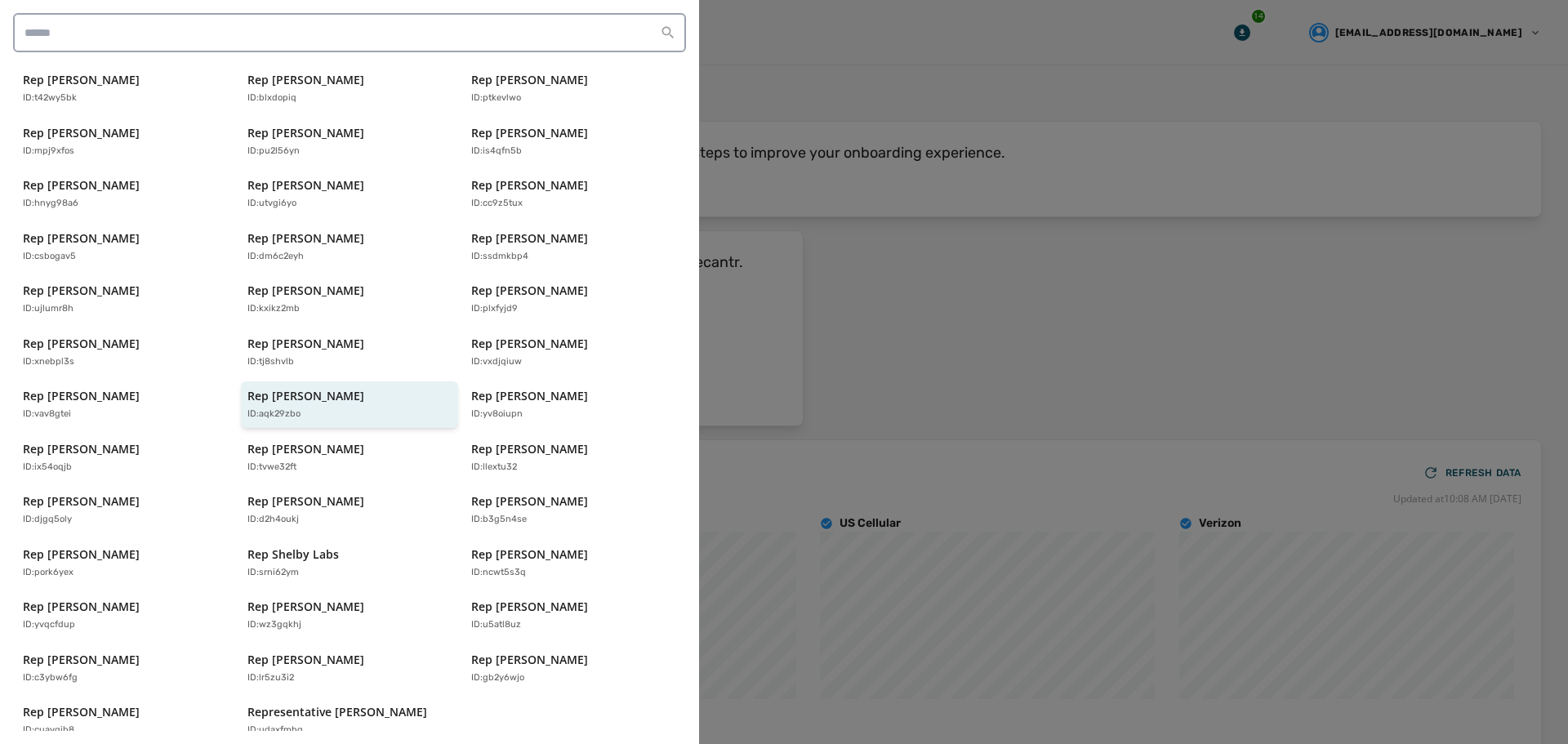
scroll to position [22, 0]
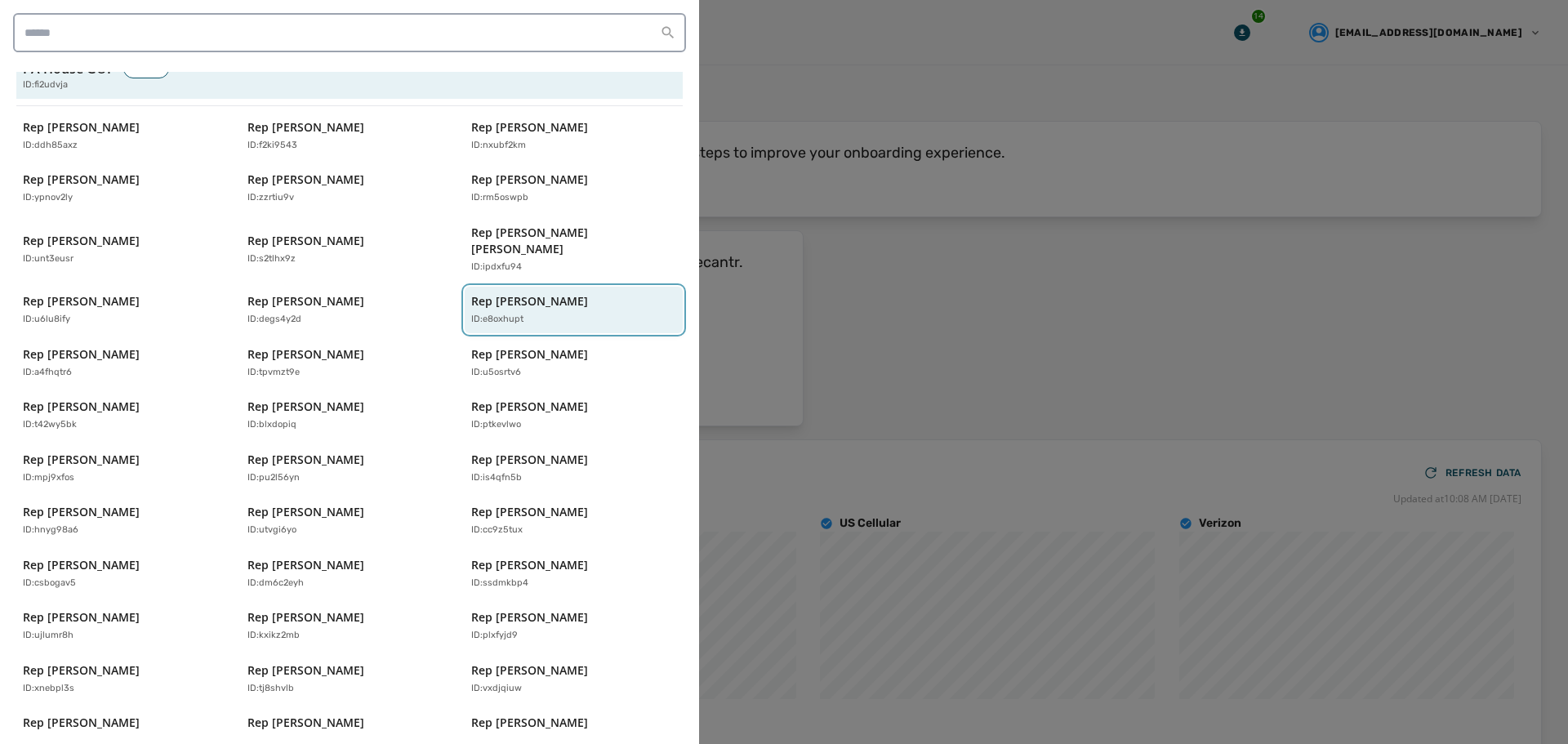
click at [512, 293] on p "Rep [PERSON_NAME]" at bounding box center [530, 302] width 117 height 16
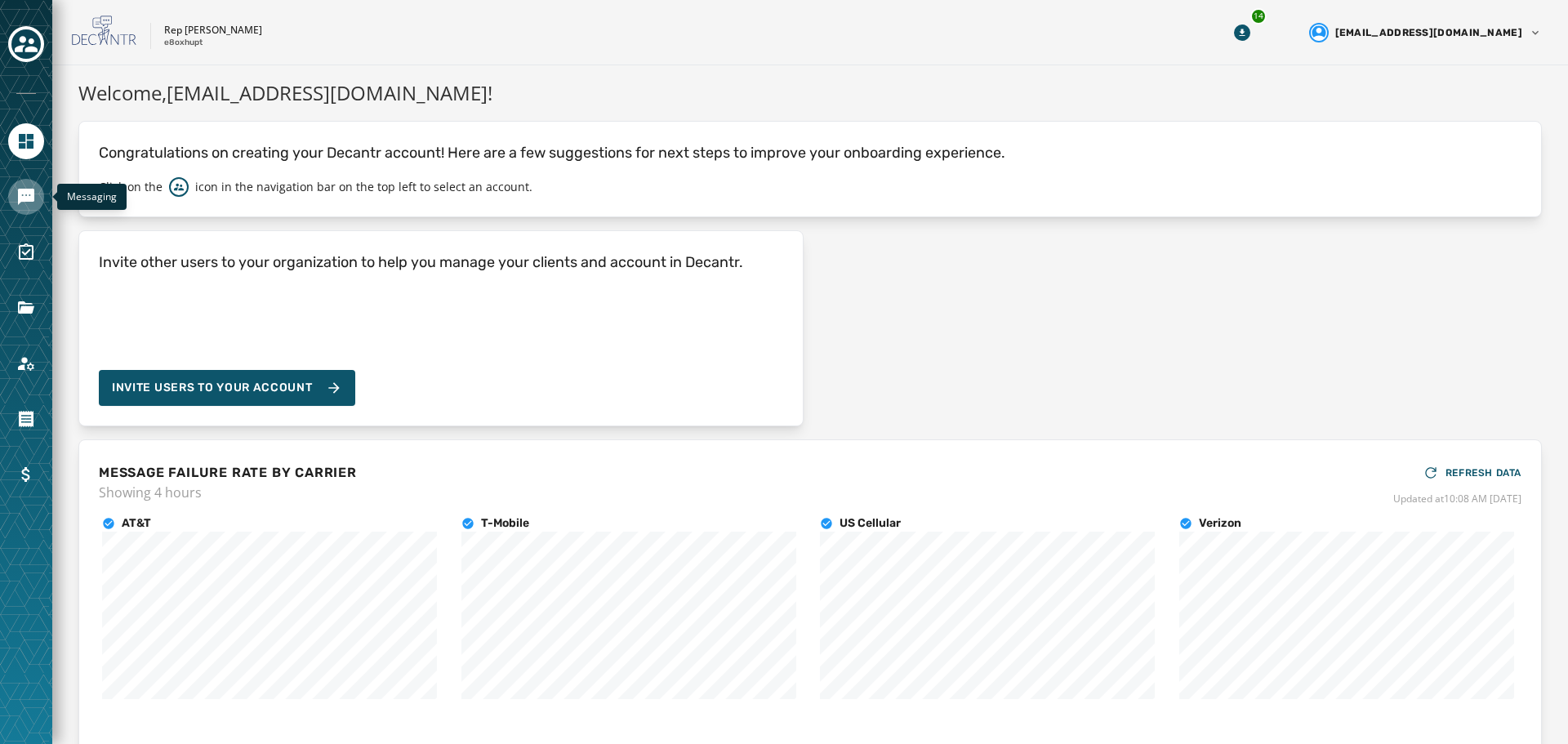
click at [30, 186] on link "Navigate to Messaging" at bounding box center [26, 197] width 36 height 36
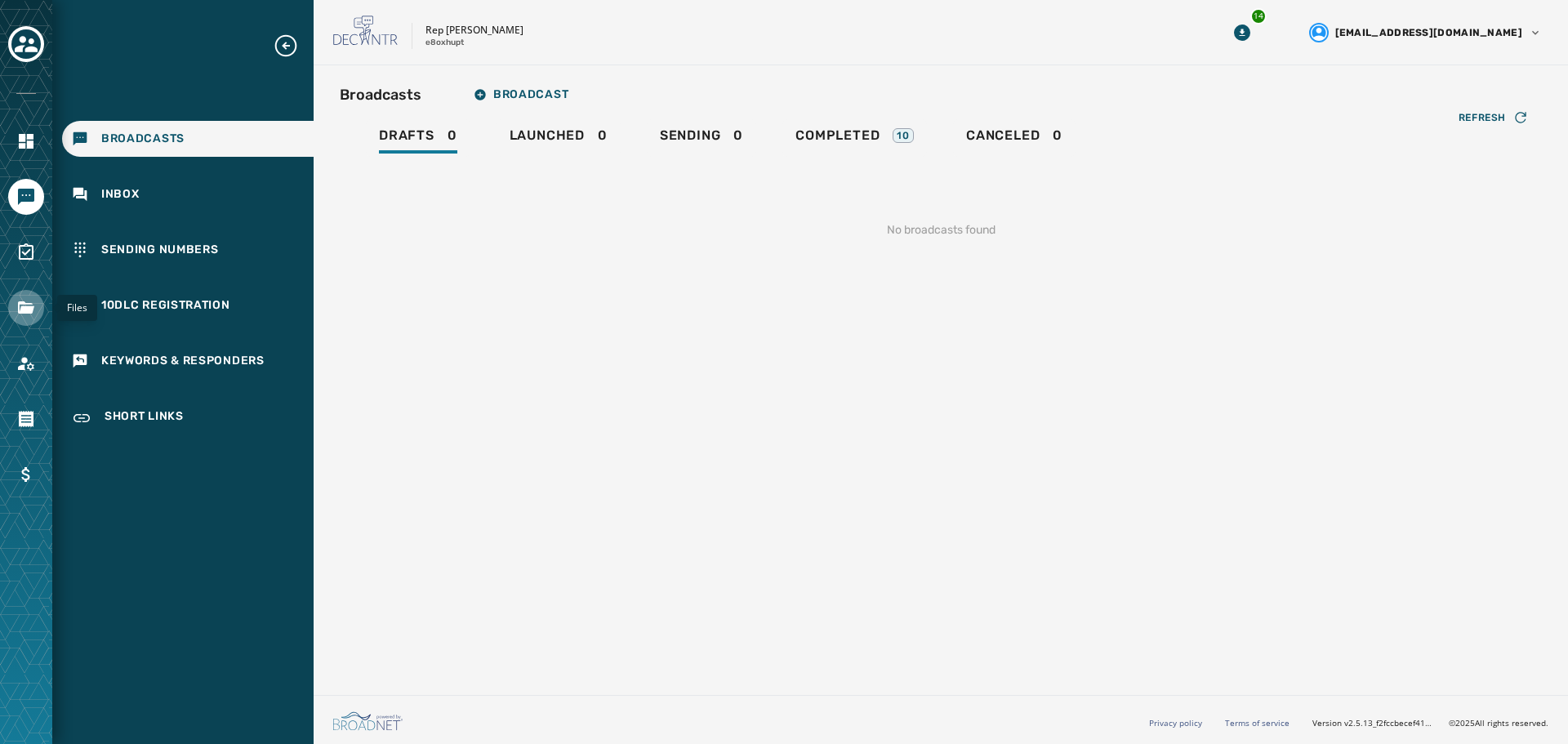
click at [14, 310] on link "Navigate to Files" at bounding box center [26, 308] width 36 height 36
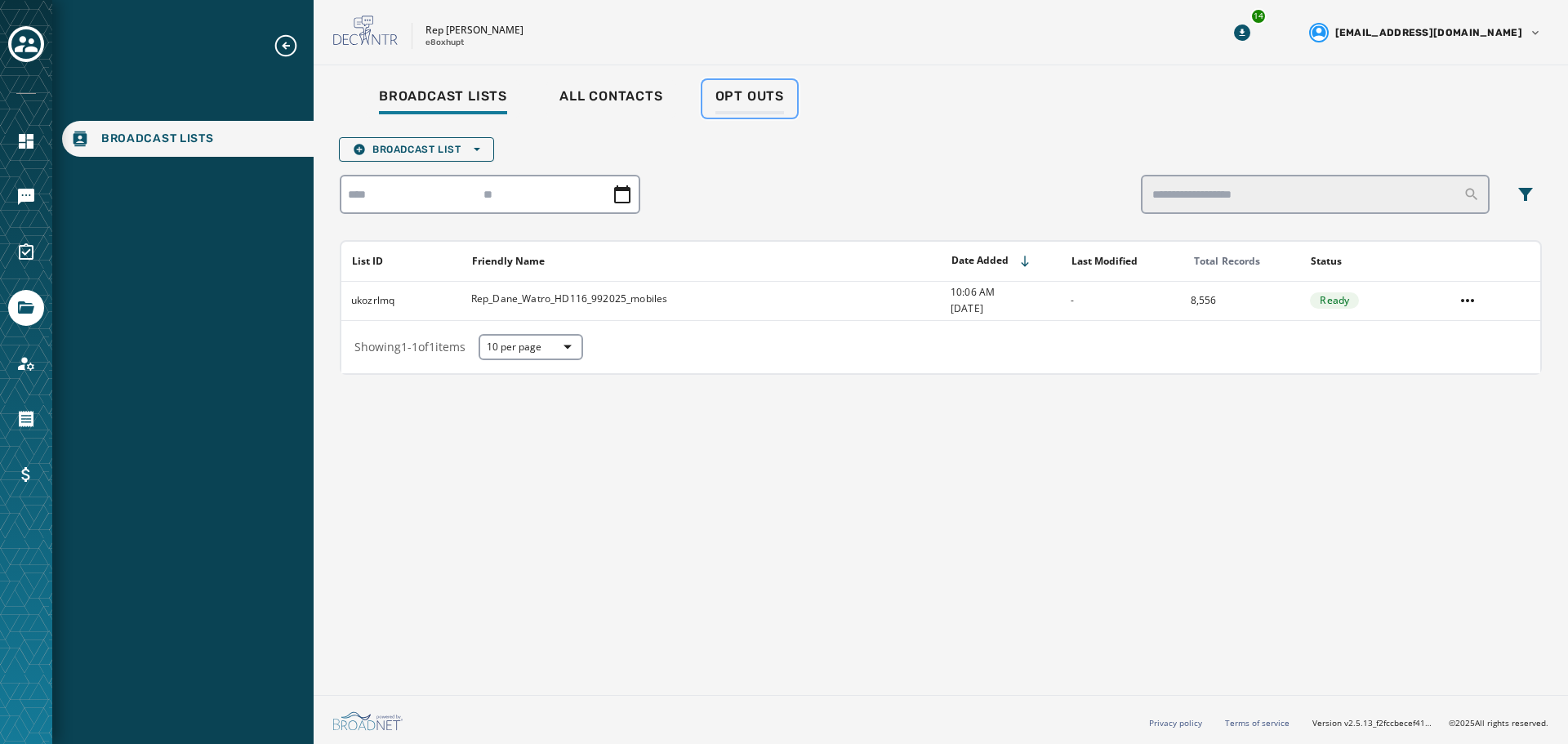
click at [763, 93] on span "Opt Outs" at bounding box center [749, 96] width 68 height 16
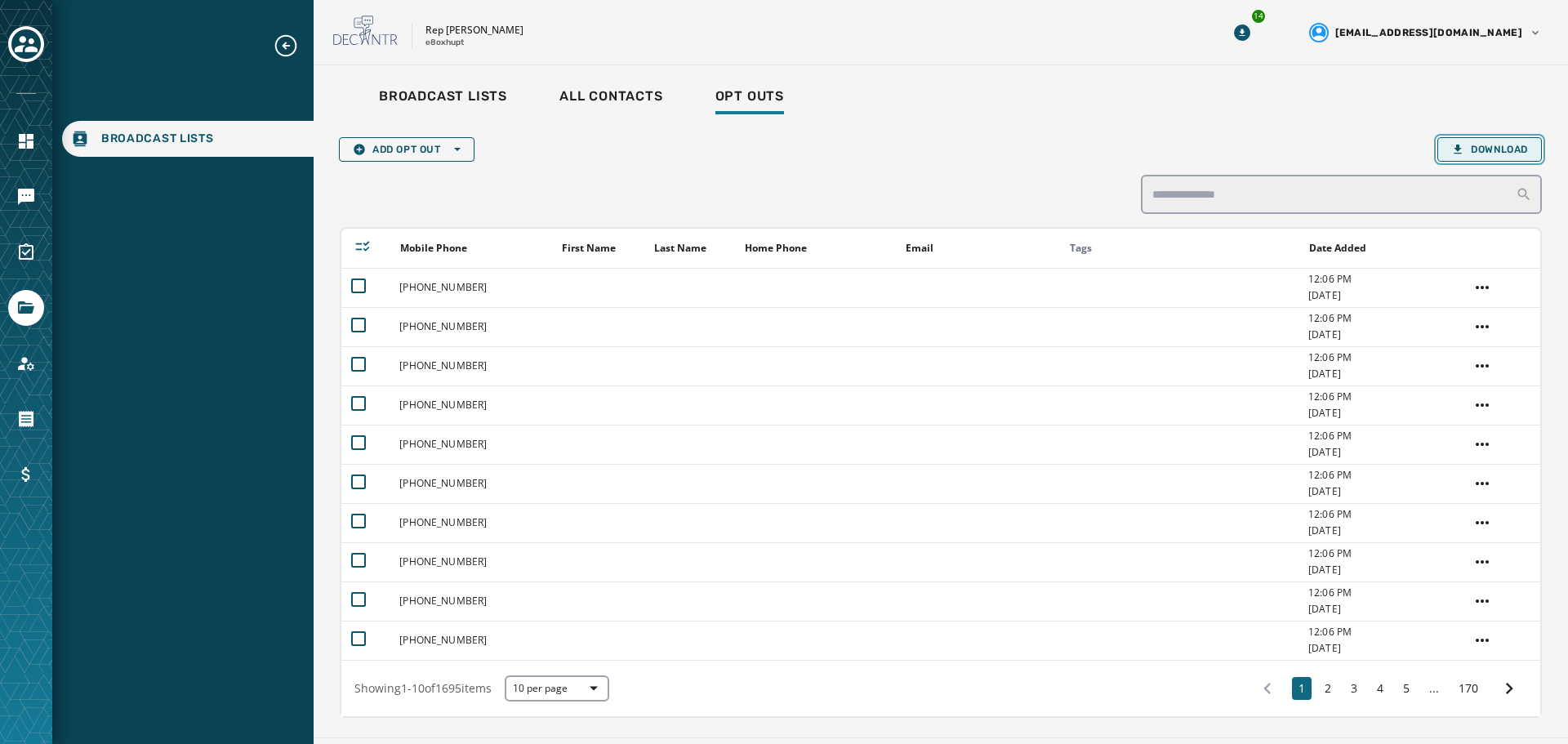
click at [1491, 149] on span "Download" at bounding box center [1490, 149] width 77 height 13
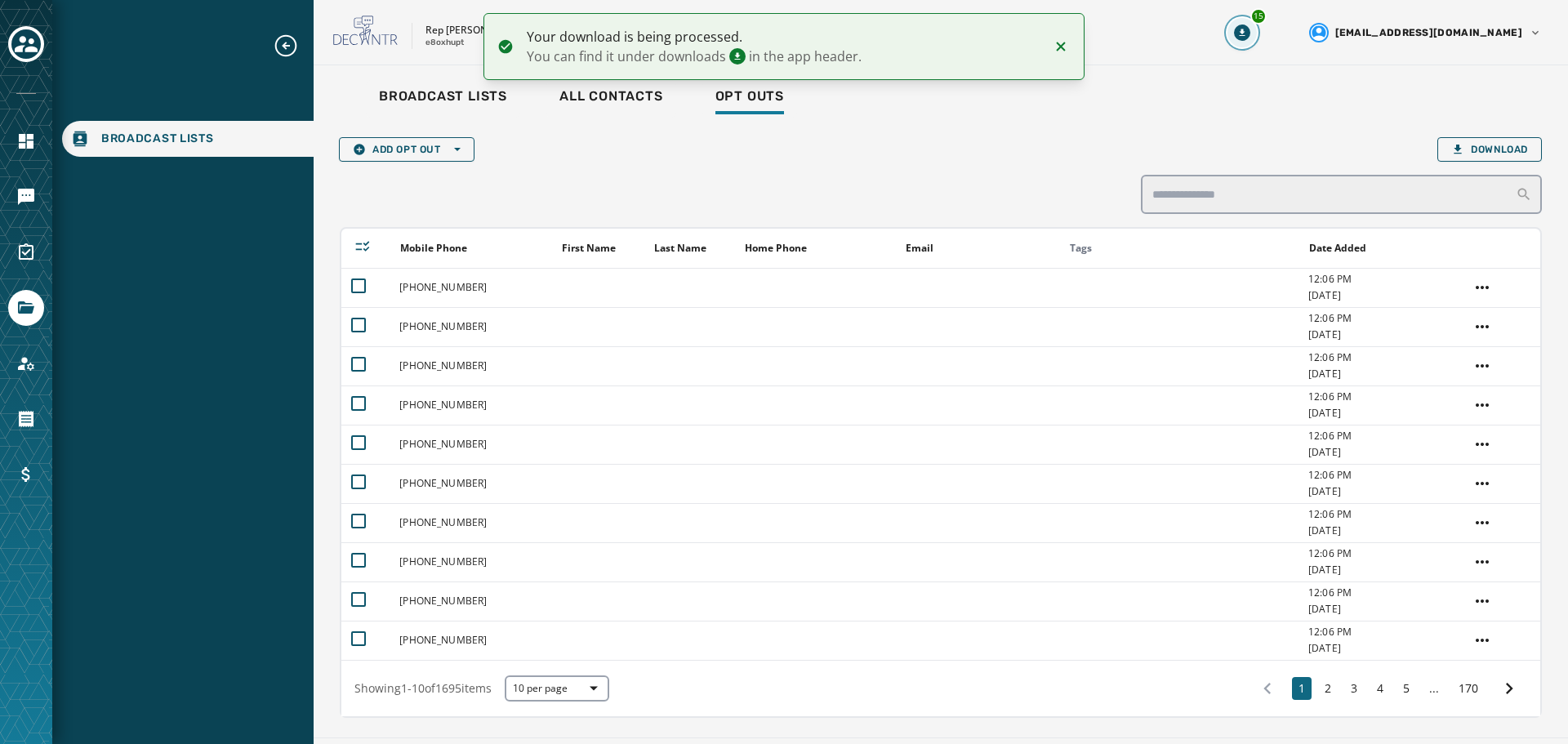
click at [1250, 31] on icon "Download Menu" at bounding box center [1242, 32] width 16 height 16
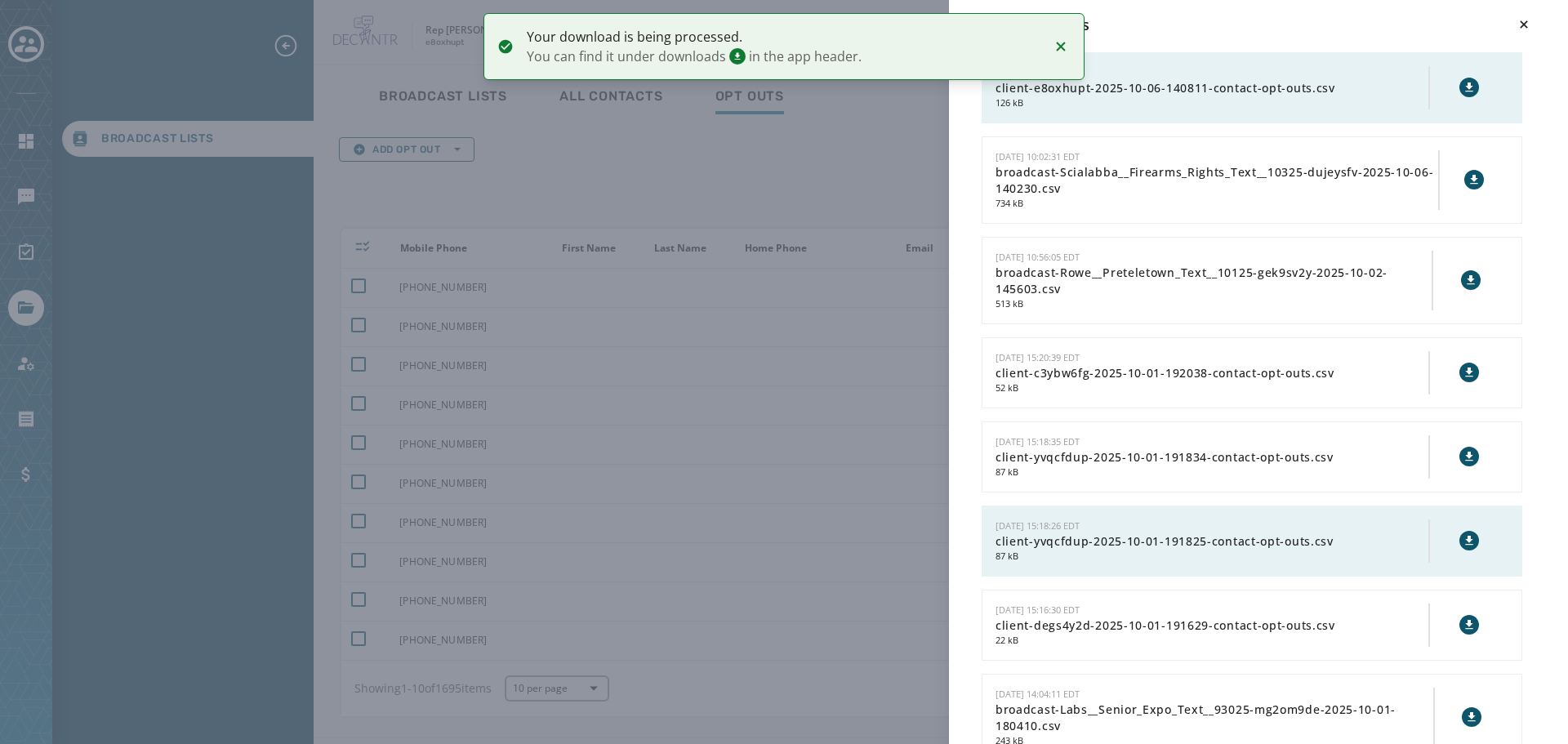
click at [1466, 85] on icon at bounding box center [1469, 87] width 7 height 9
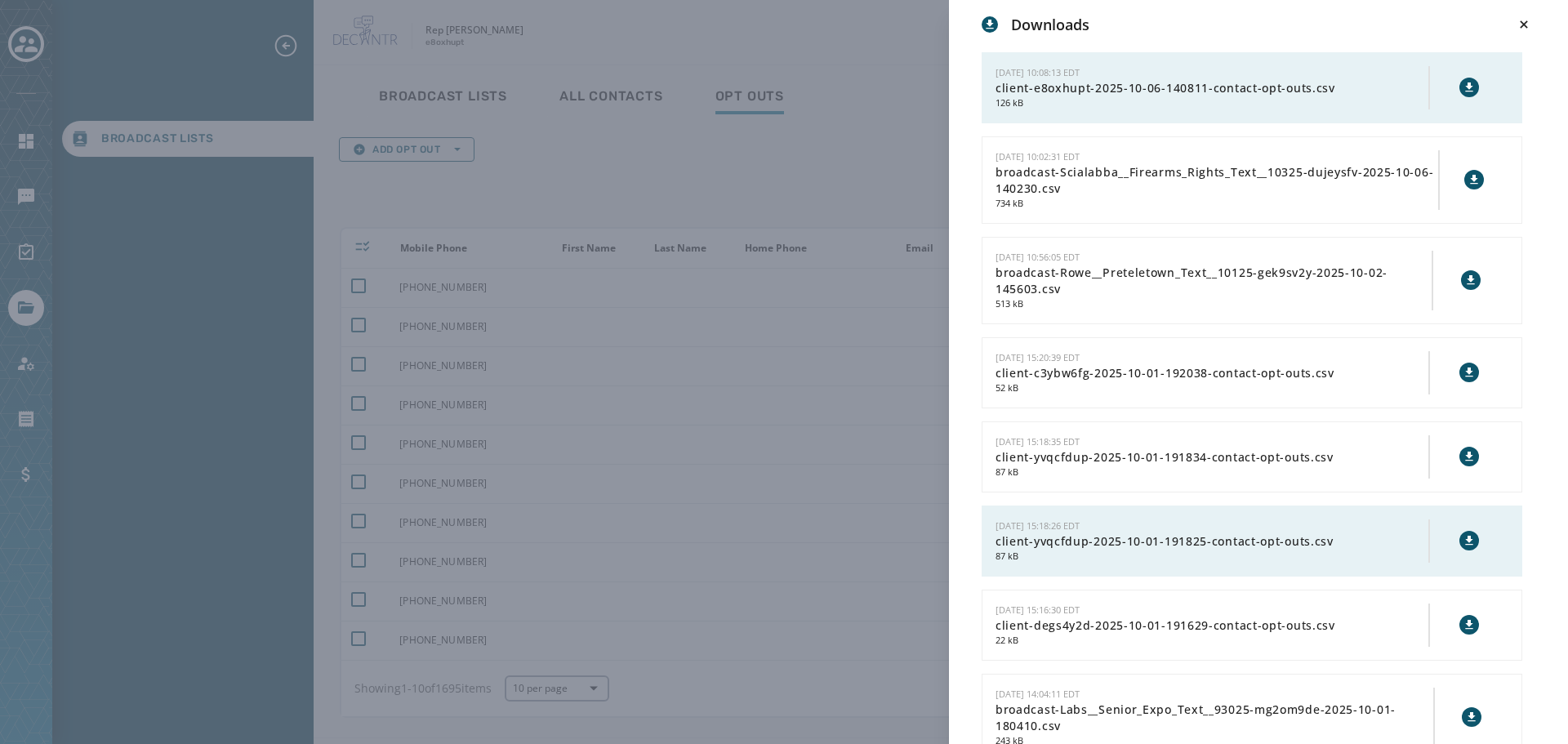
click at [777, 189] on div "Downloads 10/6/2025 - 10:08:13 EDT client-e8oxhupt-2025-10-06-140811-contact-op…" at bounding box center [784, 372] width 1568 height 744
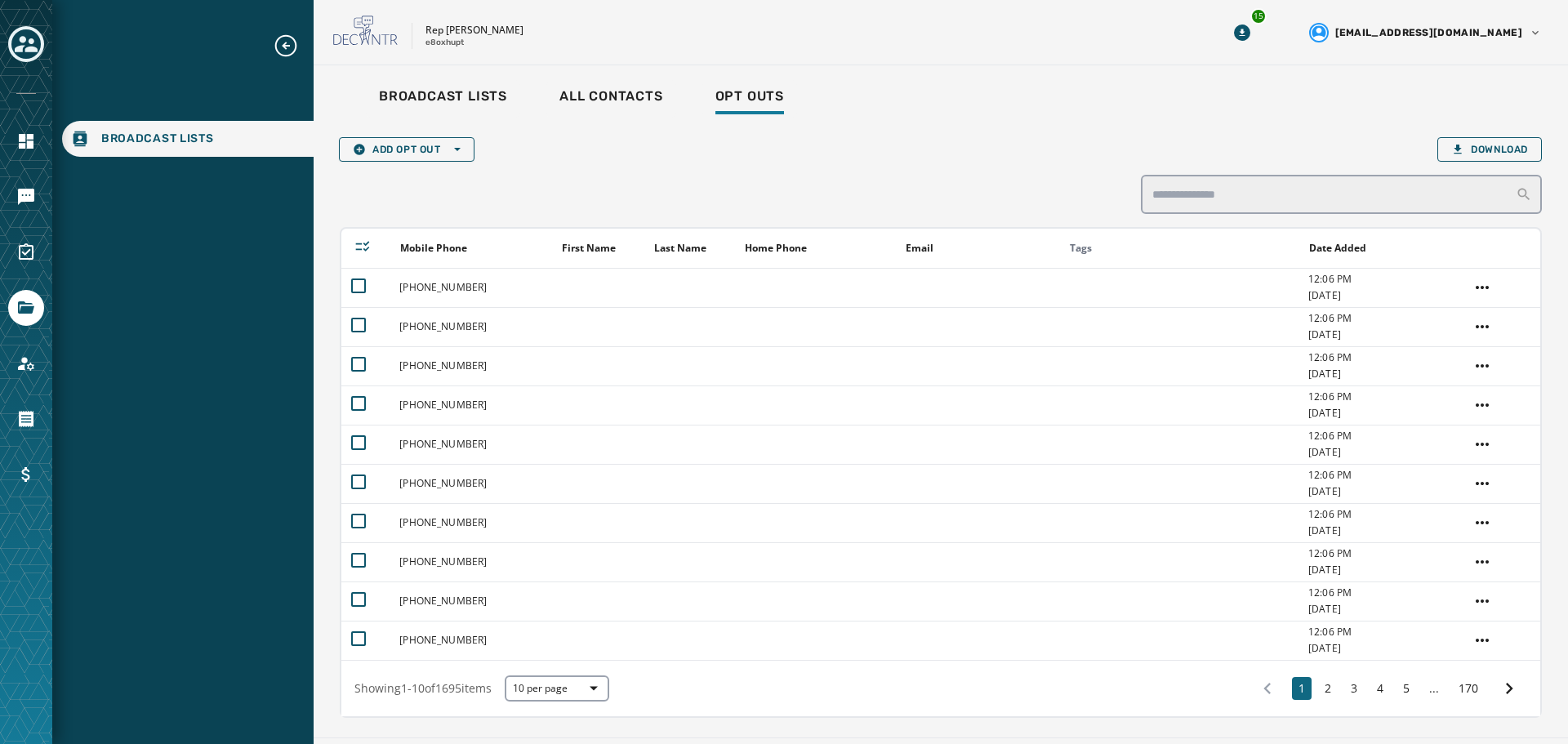
click at [21, 51] on icon "Toggle account select drawer" at bounding box center [25, 44] width 22 height 16
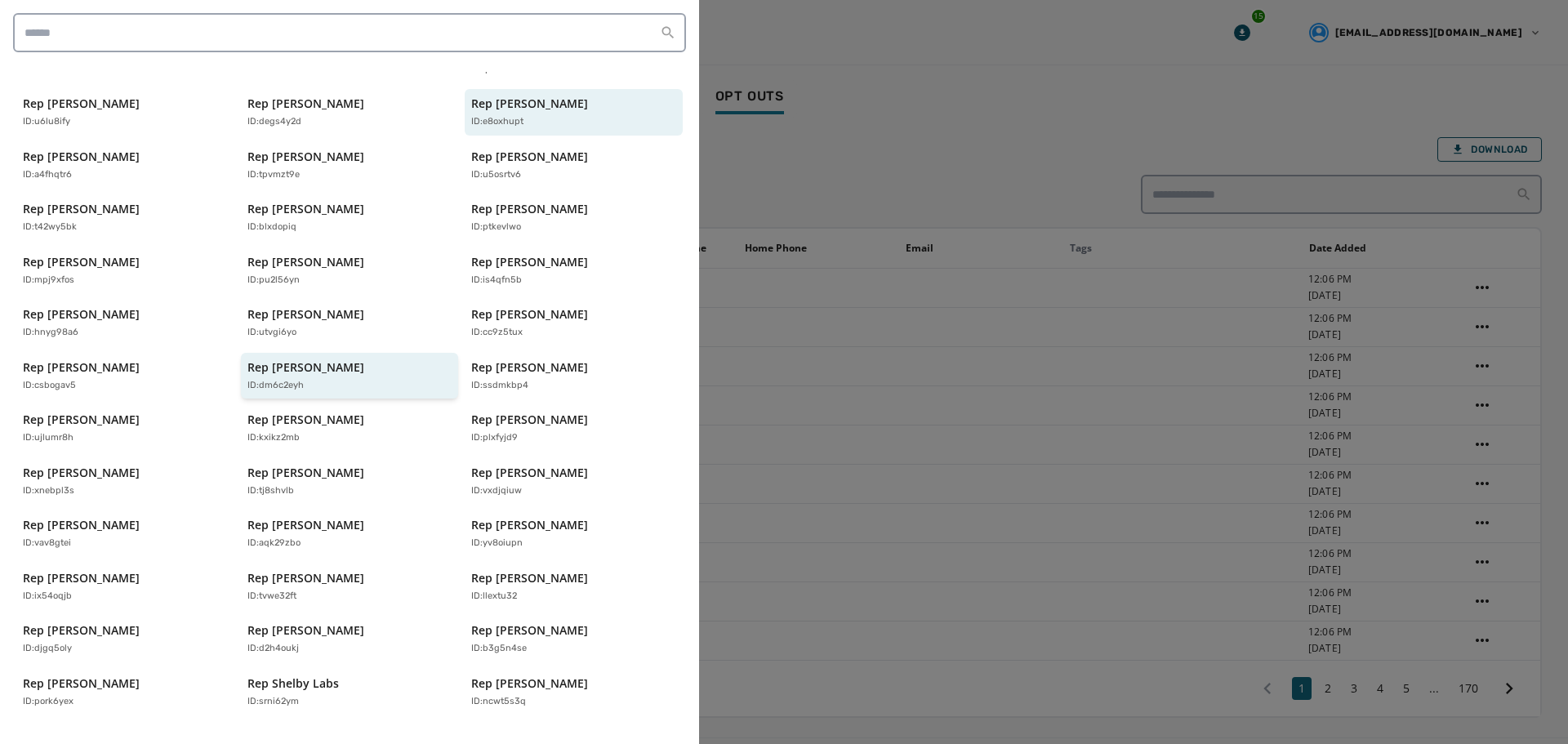
scroll to position [245, 0]
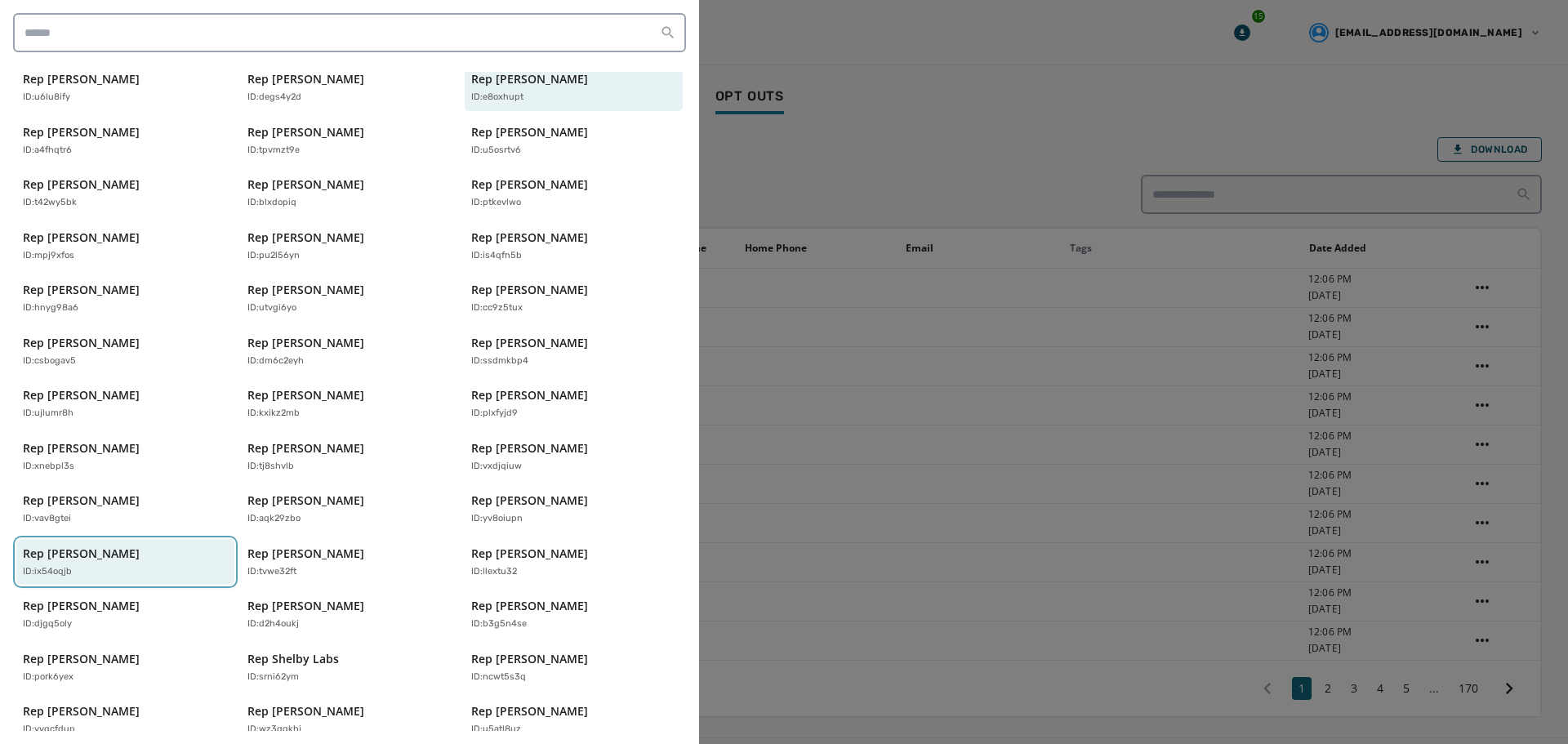
click at [68, 565] on p "ID: ix54oqjb" at bounding box center [47, 572] width 49 height 13
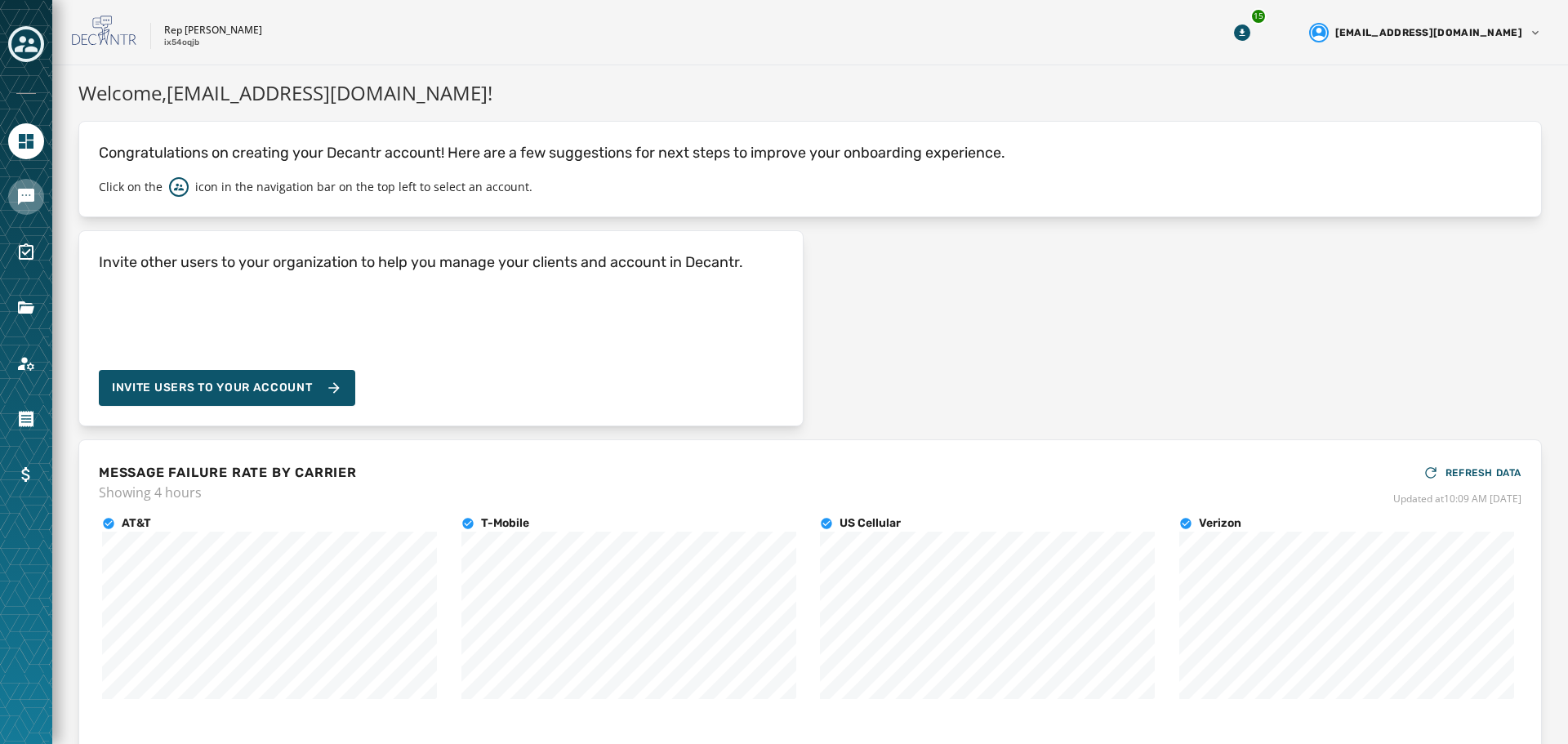
click at [20, 206] on link "Navigate to Messaging" at bounding box center [26, 197] width 36 height 36
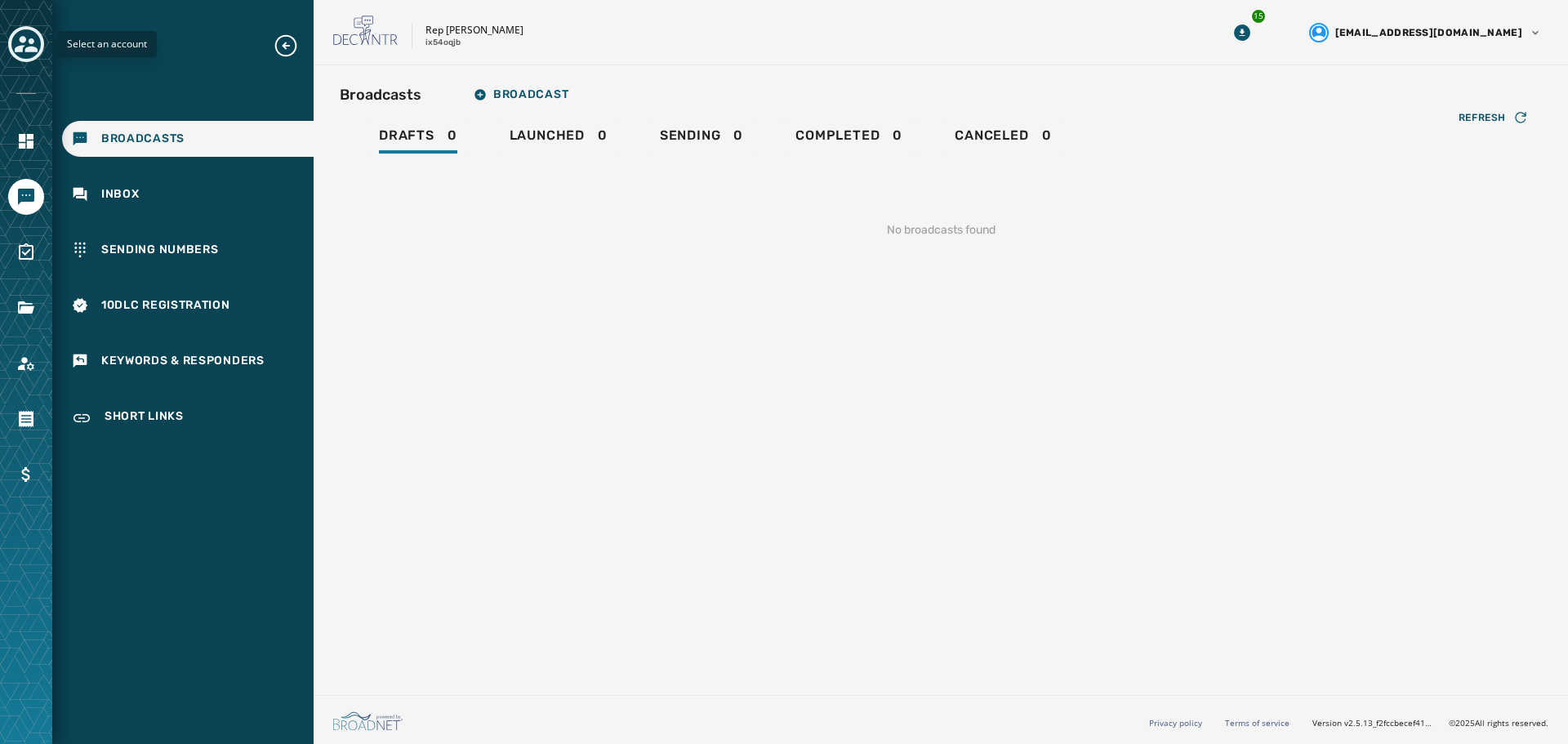
click at [28, 57] on div "Toggle account select drawer" at bounding box center [26, 44] width 30 height 30
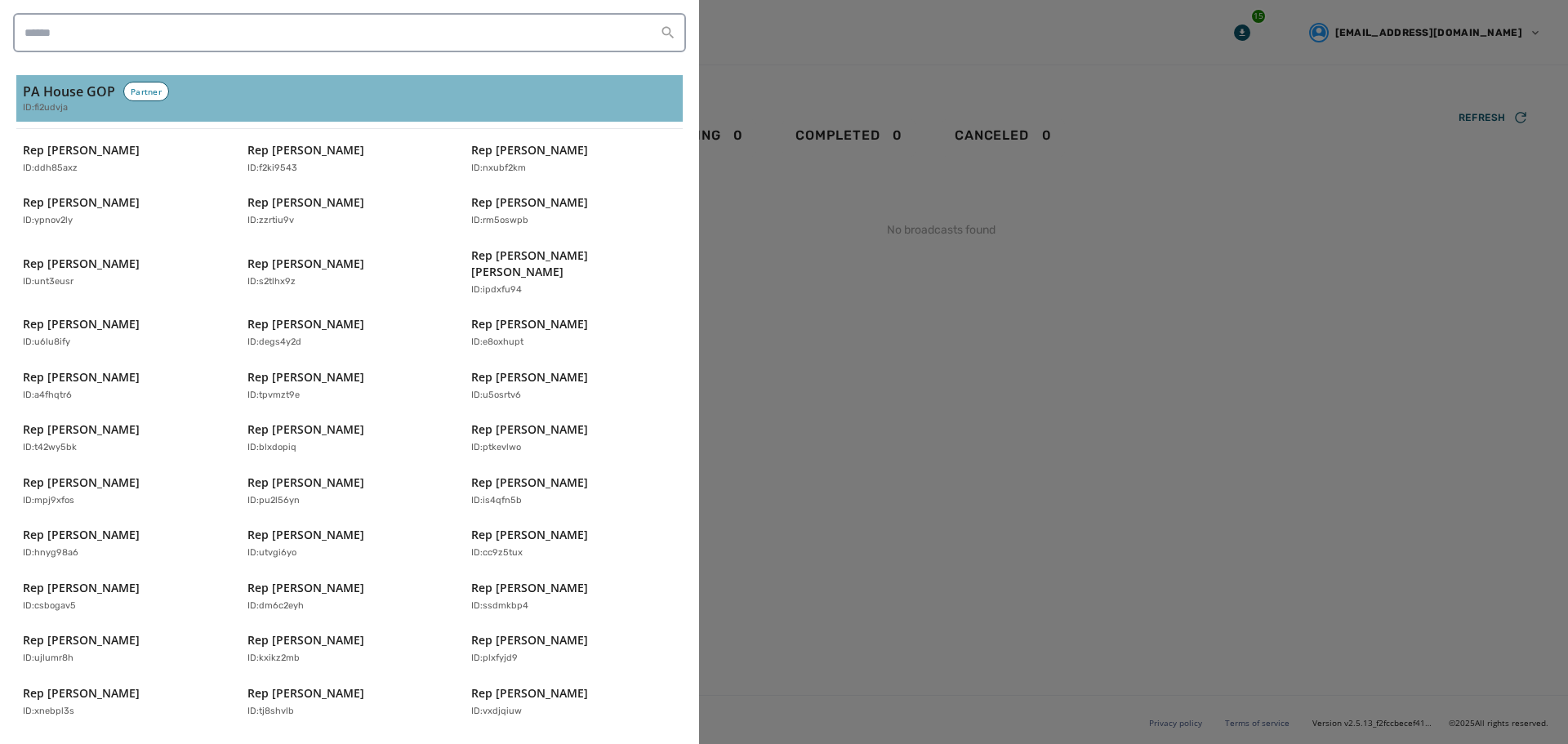
click at [50, 112] on span "ID: fi2udvja" at bounding box center [45, 108] width 45 height 13
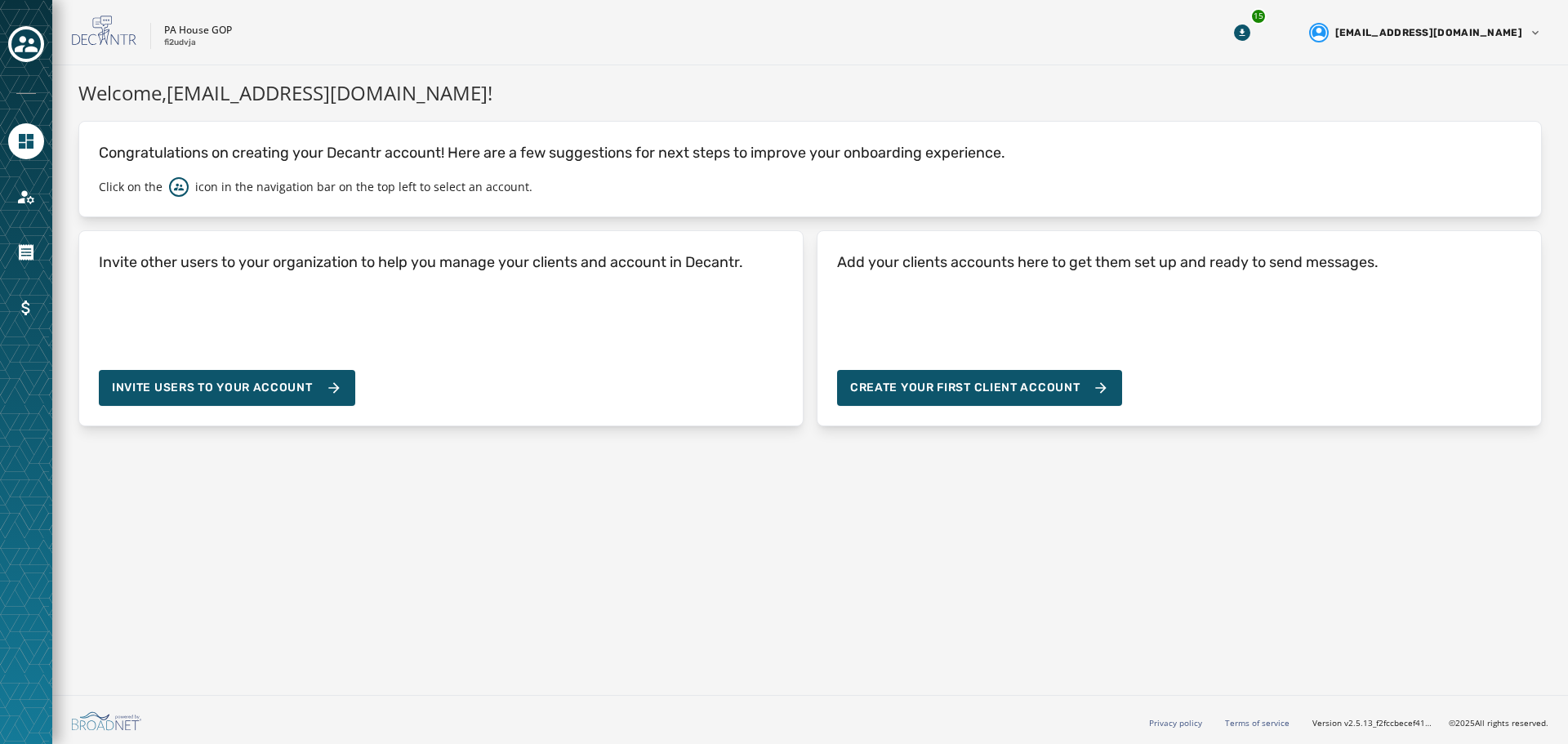
click at [1176, 559] on div "Welcome, spugh@pahousegop.com ! Congratulations on creating your Decantr accoun…" at bounding box center [810, 377] width 1516 height 623
click at [22, 46] on icon "Toggle account select drawer" at bounding box center [25, 44] width 22 height 16
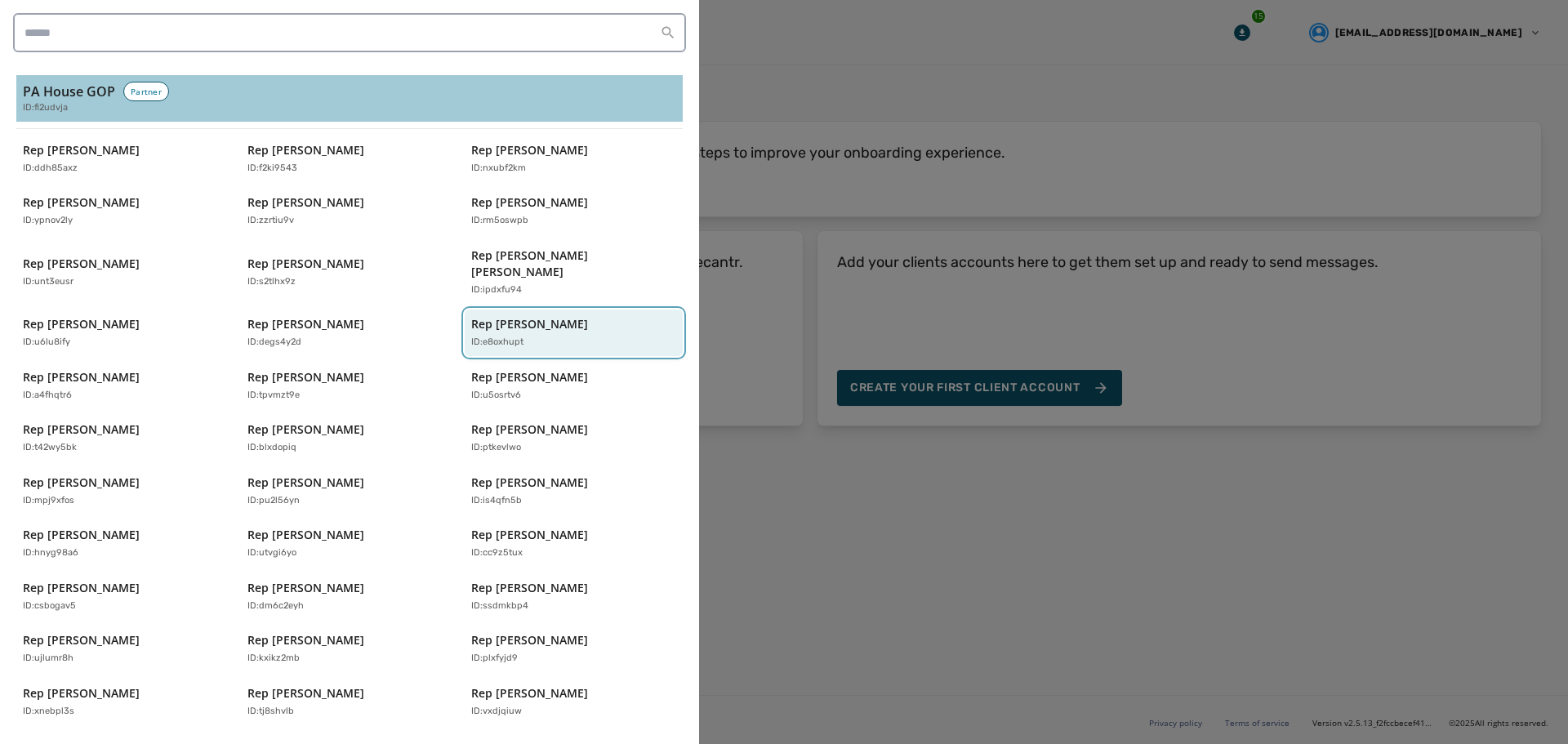
click at [495, 336] on p "ID: e8oxhupt" at bounding box center [497, 342] width 52 height 13
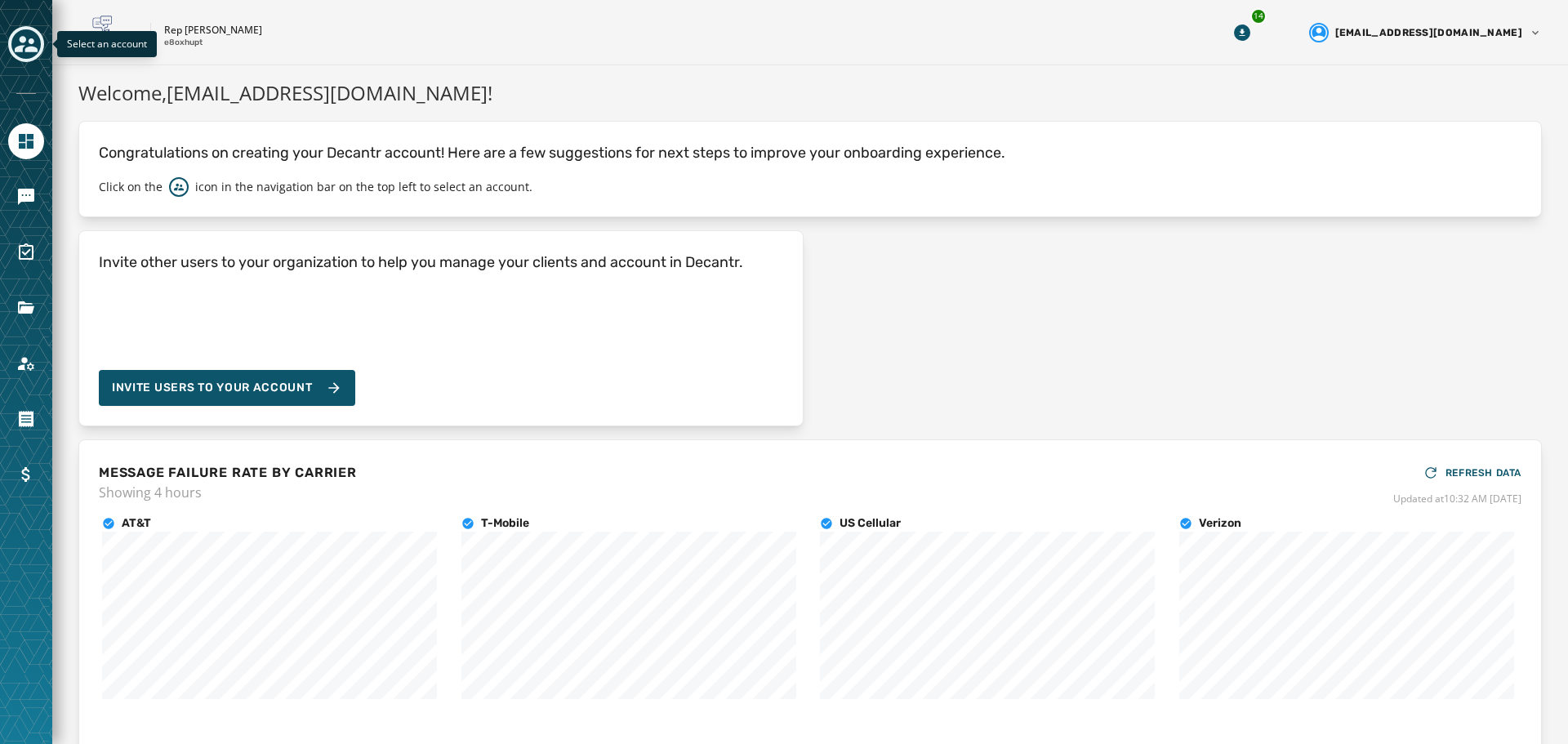
click at [31, 50] on icon "Toggle account select drawer" at bounding box center [25, 44] width 22 height 16
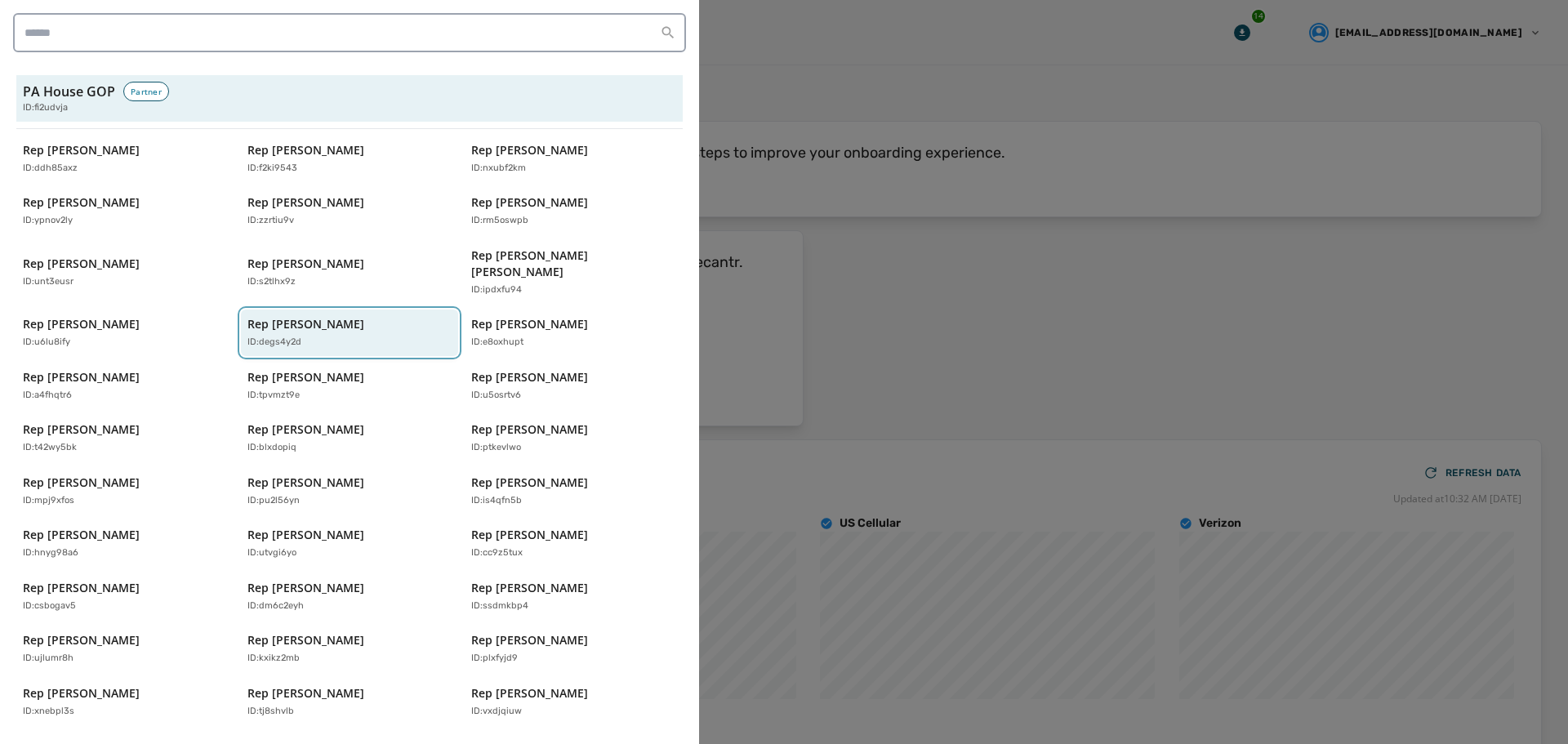
click at [258, 336] on p "ID: degs4y2d" at bounding box center [275, 342] width 54 height 13
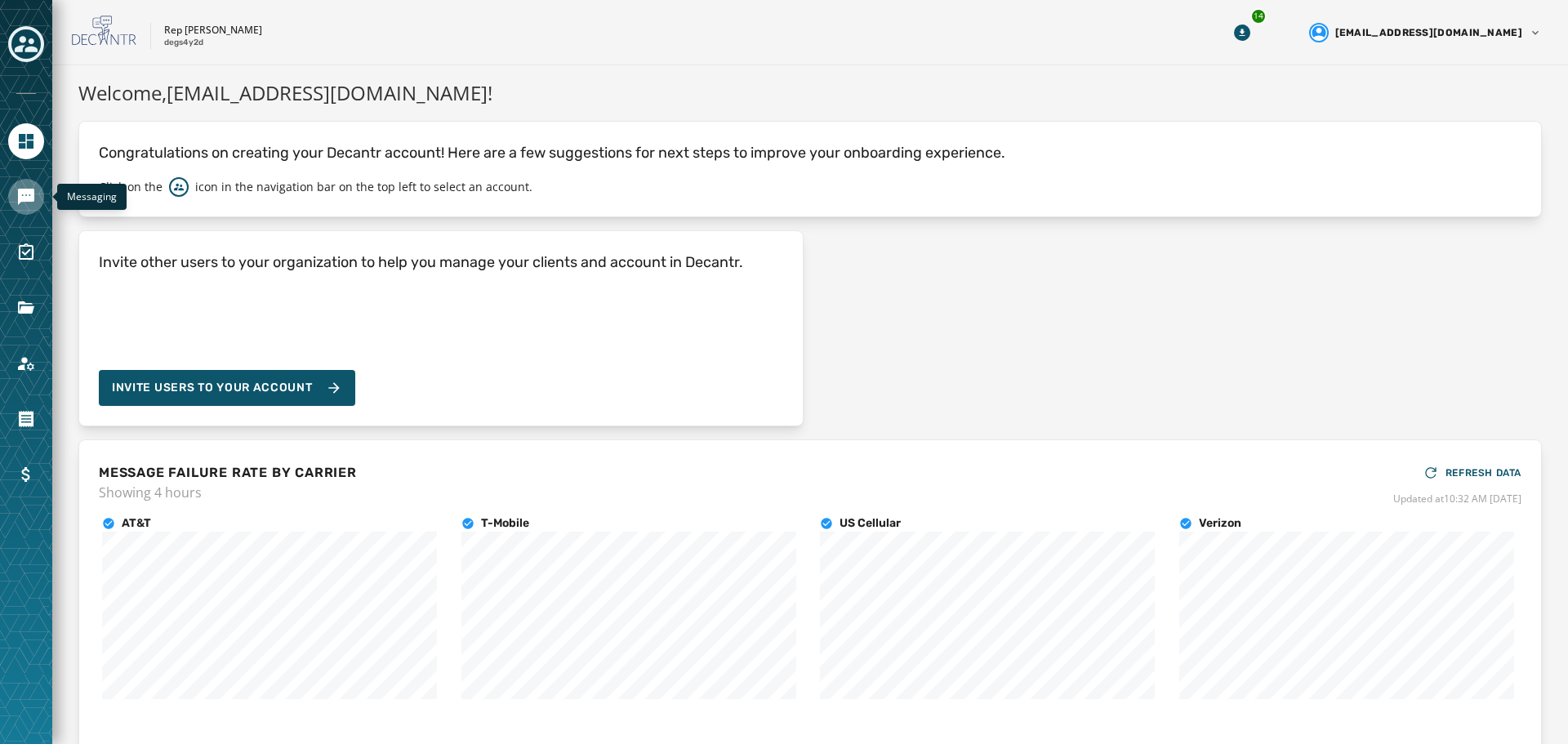
click at [14, 192] on link "Navigate to Messaging" at bounding box center [26, 197] width 36 height 36
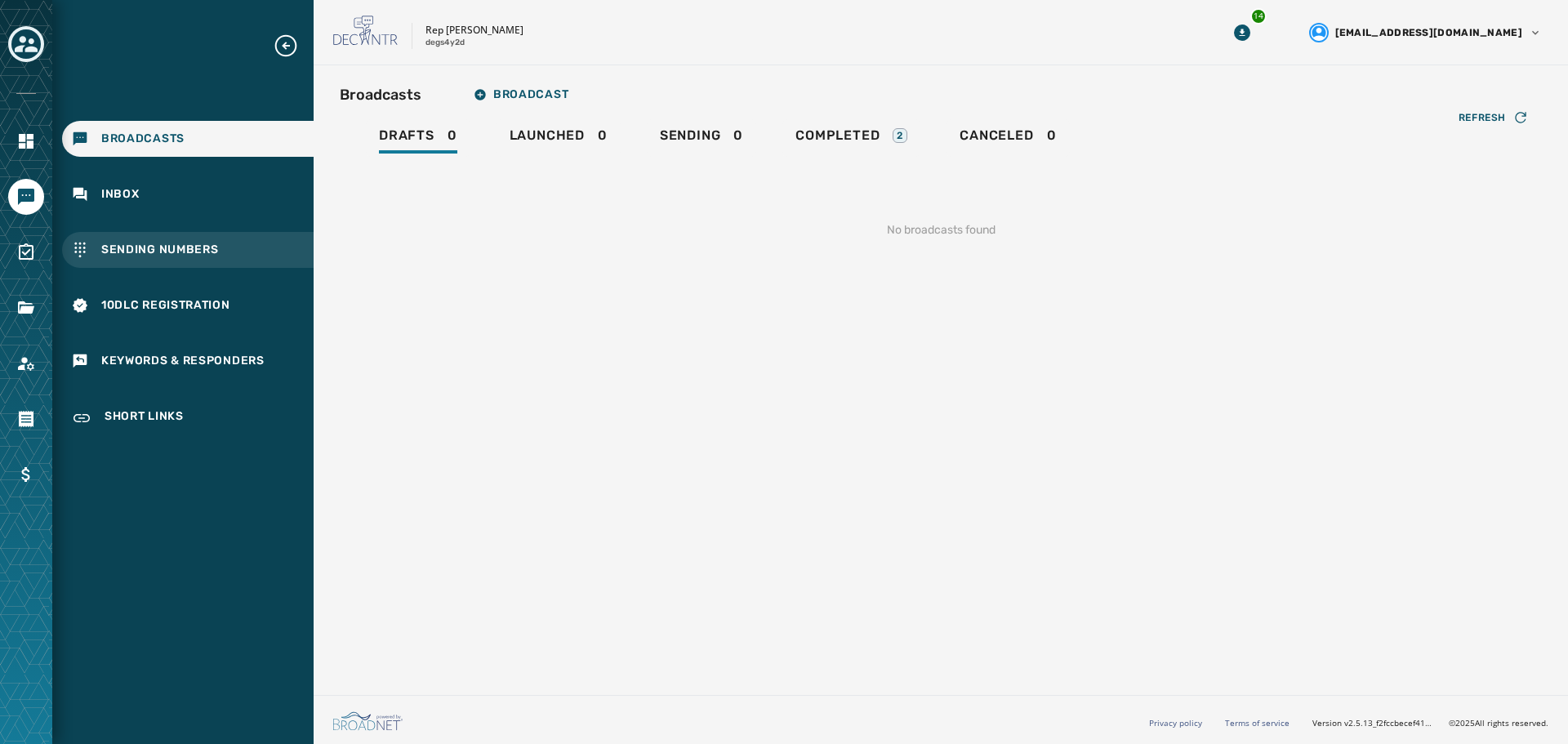
click at [177, 256] on span "Sending Numbers" at bounding box center [160, 249] width 118 height 16
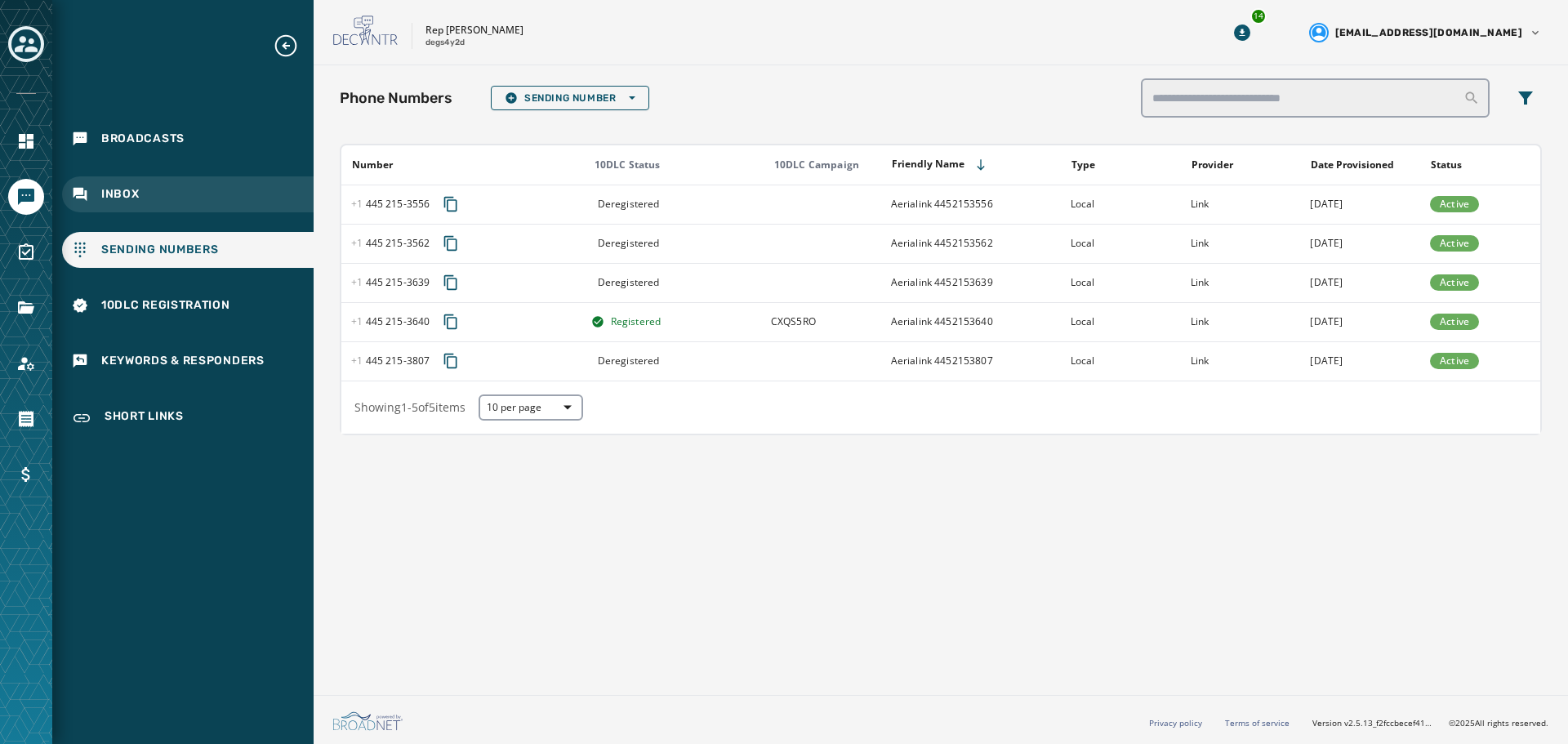
click at [115, 187] on span "Inbox" at bounding box center [120, 194] width 39 height 16
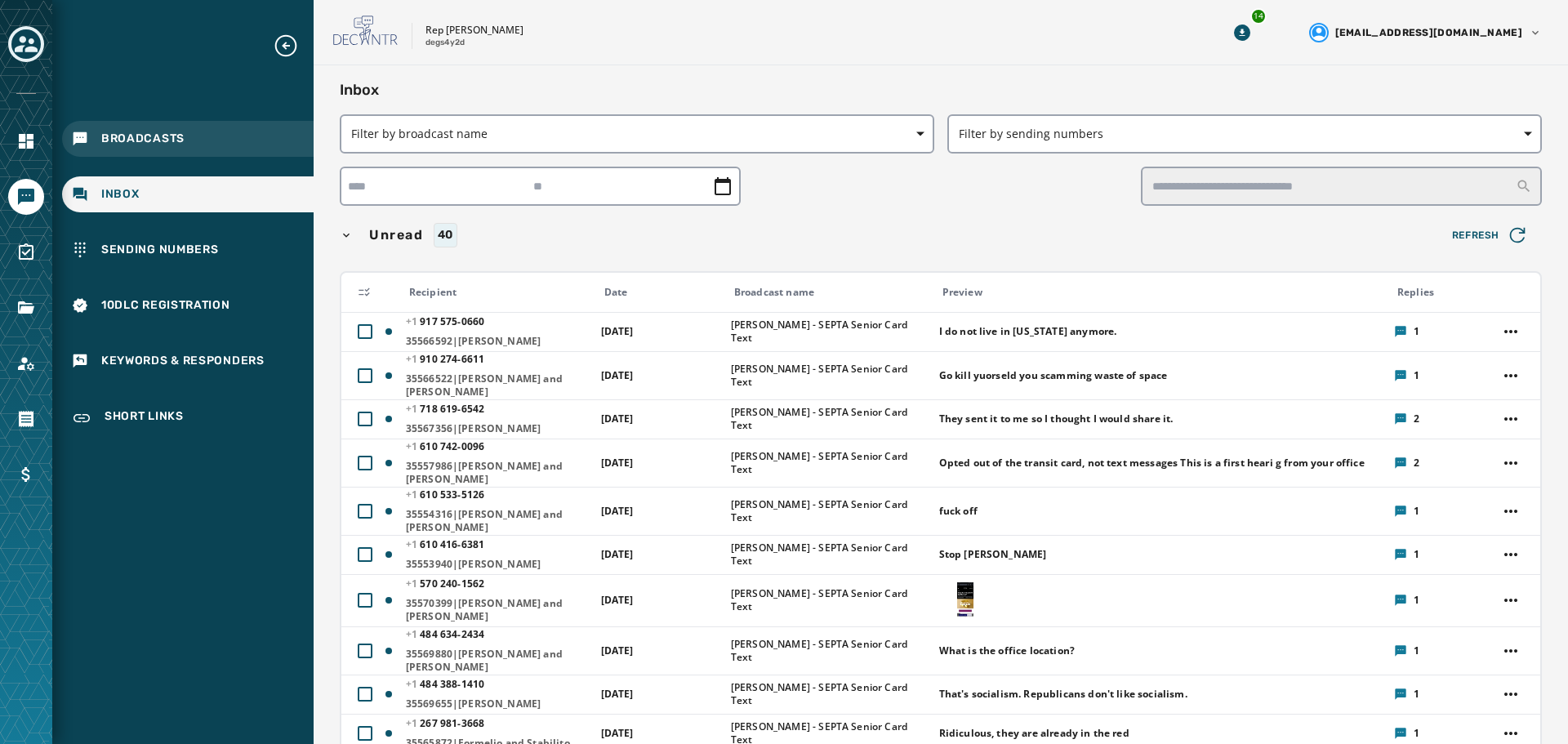
click at [136, 139] on span "Broadcasts" at bounding box center [143, 139] width 83 height 16
